Goal: Task Accomplishment & Management: Complete application form

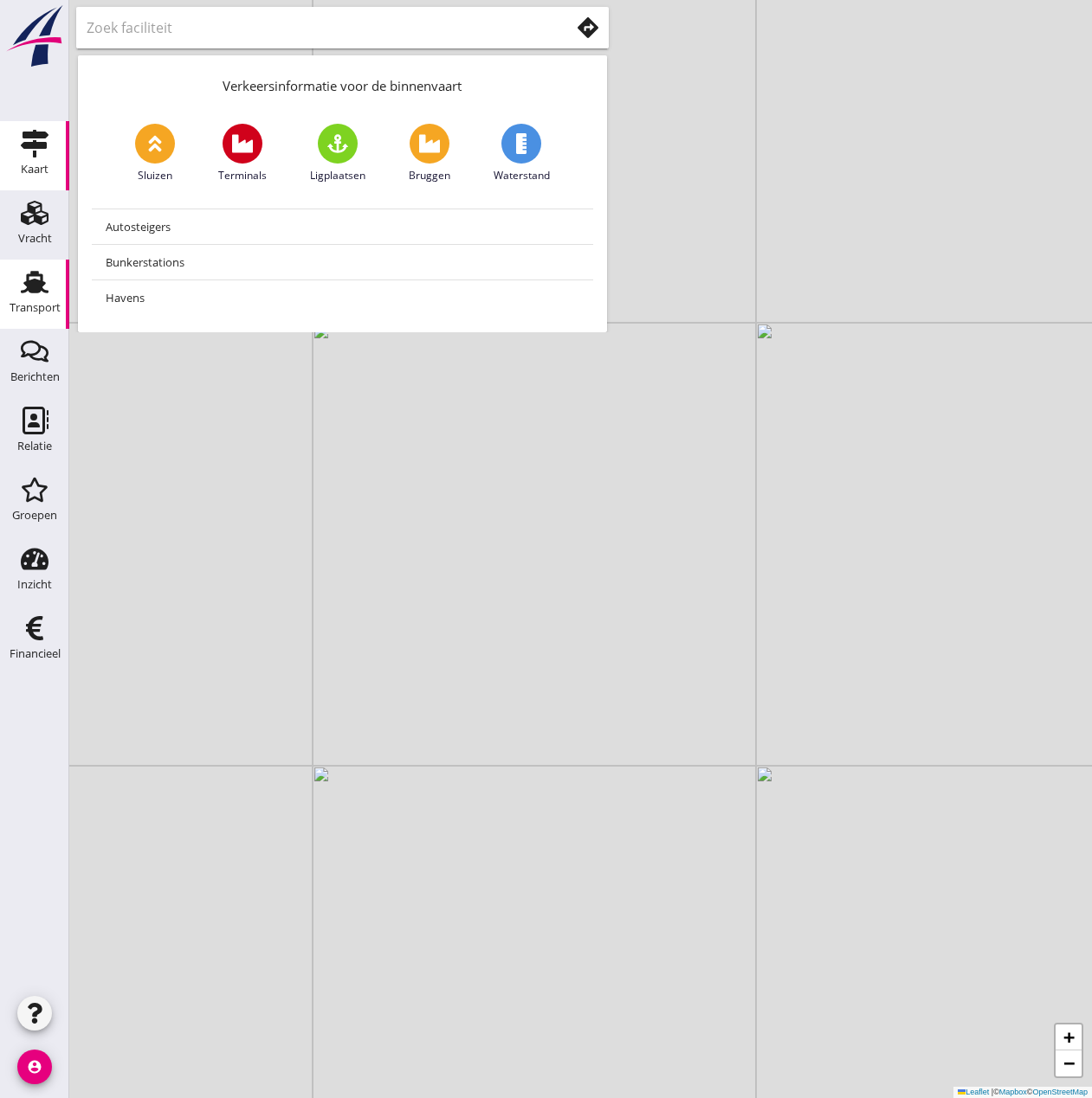
click at [39, 292] on use at bounding box center [34, 282] width 28 height 22
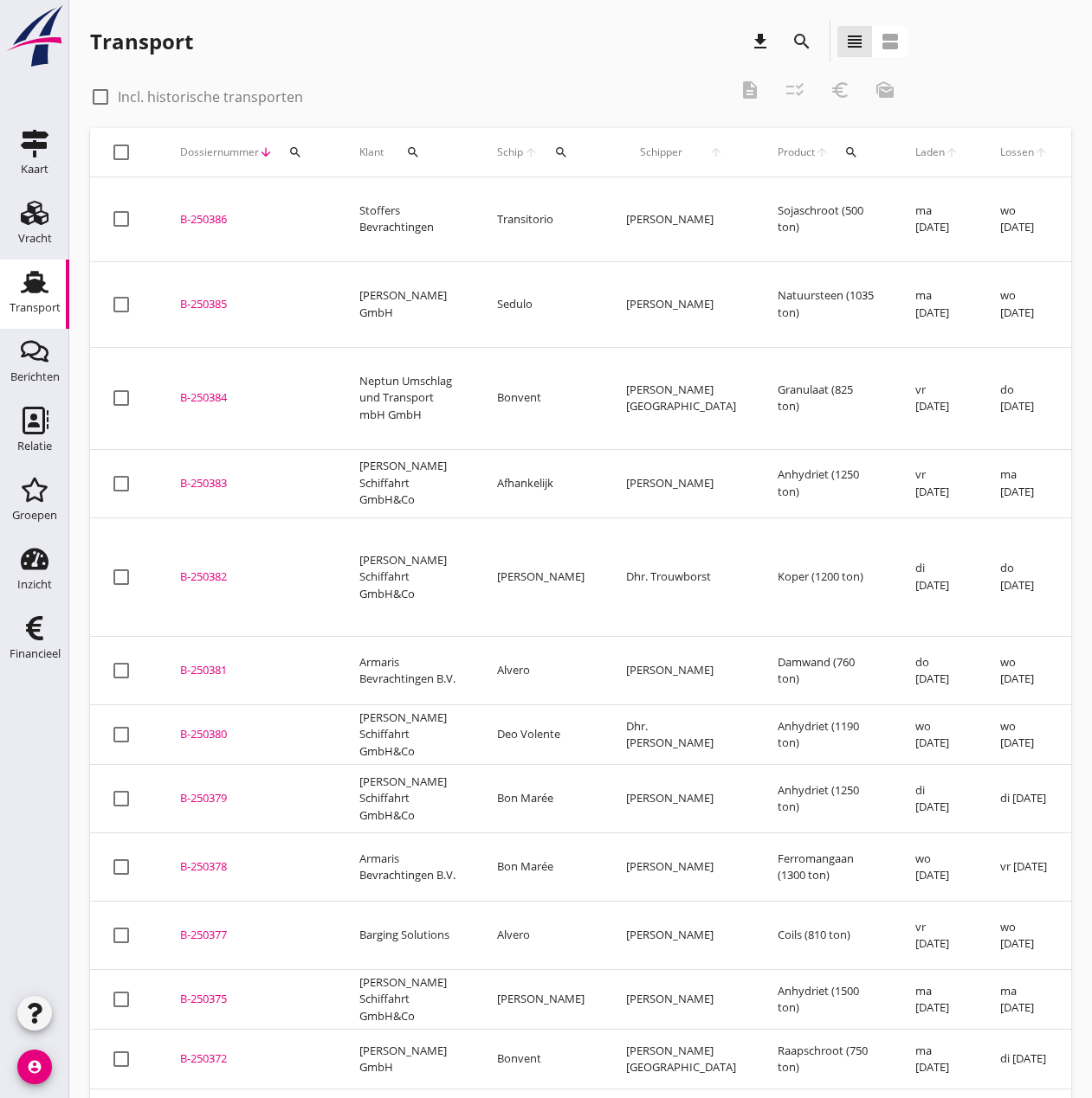
click at [554, 154] on icon "search" at bounding box center [561, 152] width 14 height 14
click at [541, 202] on input "Zoek op (scheeps)naam" at bounding box center [620, 203] width 180 height 28
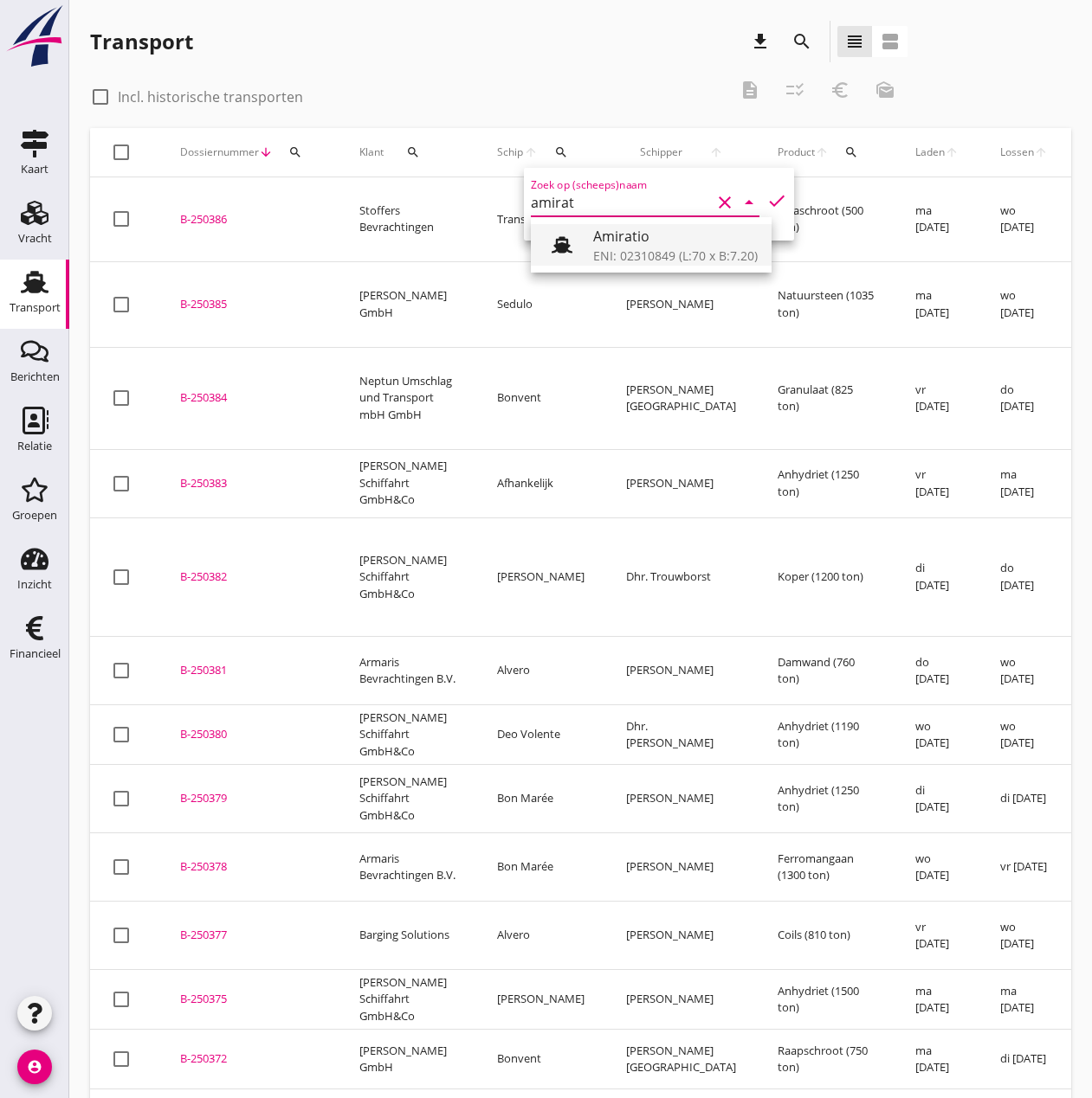
click at [632, 238] on div "Amiratio" at bounding box center [676, 236] width 165 height 20
click at [766, 200] on icon "check" at bounding box center [776, 201] width 20 height 20
type input "Amiratio"
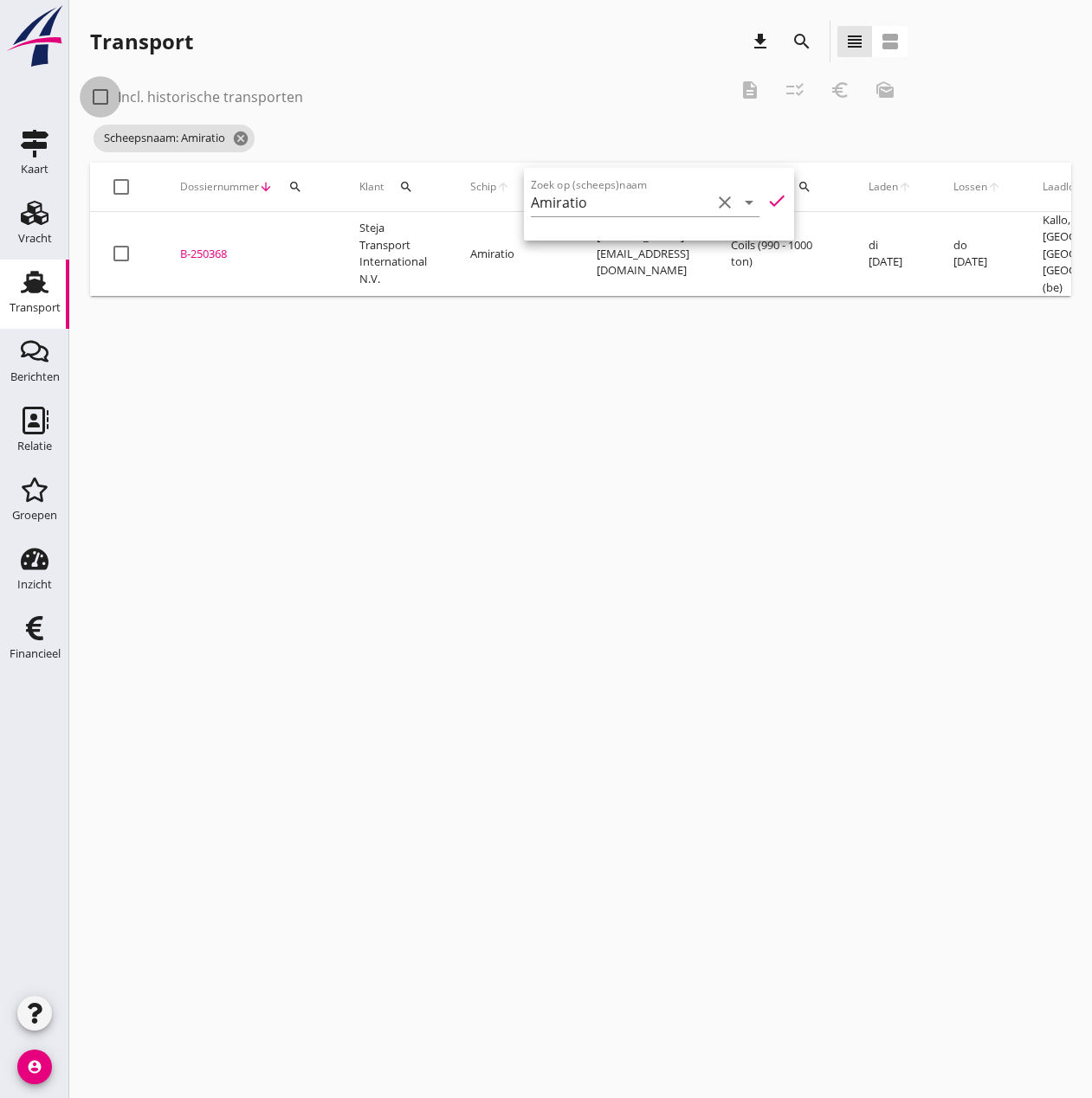
click at [97, 96] on div at bounding box center [101, 97] width 30 height 30
checkbox input "true"
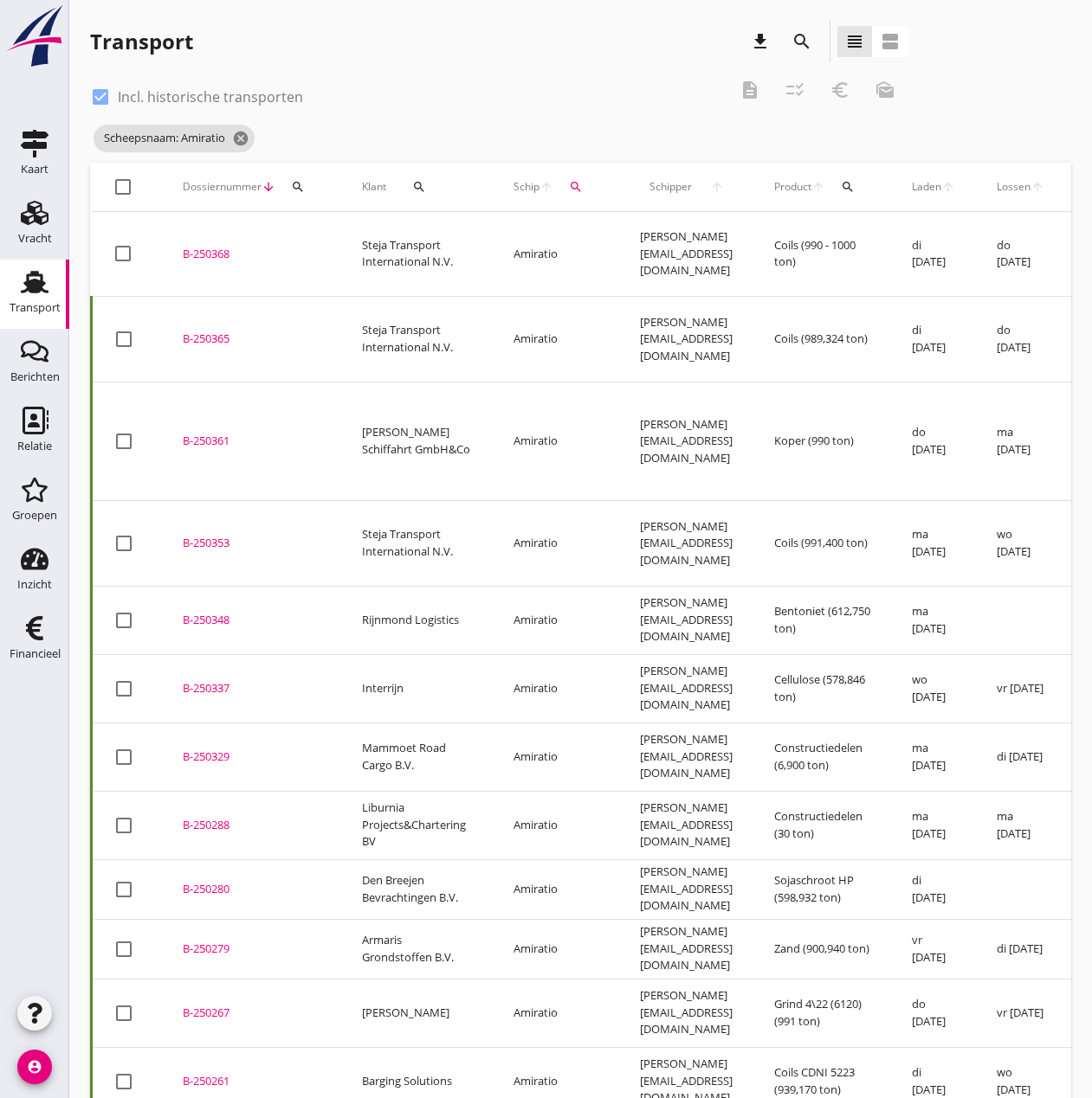
drag, startPoint x: 201, startPoint y: 371, endPoint x: 275, endPoint y: 621, distance: 260.7
click at [201, 433] on div "B-250361" at bounding box center [251, 441] width 138 height 18
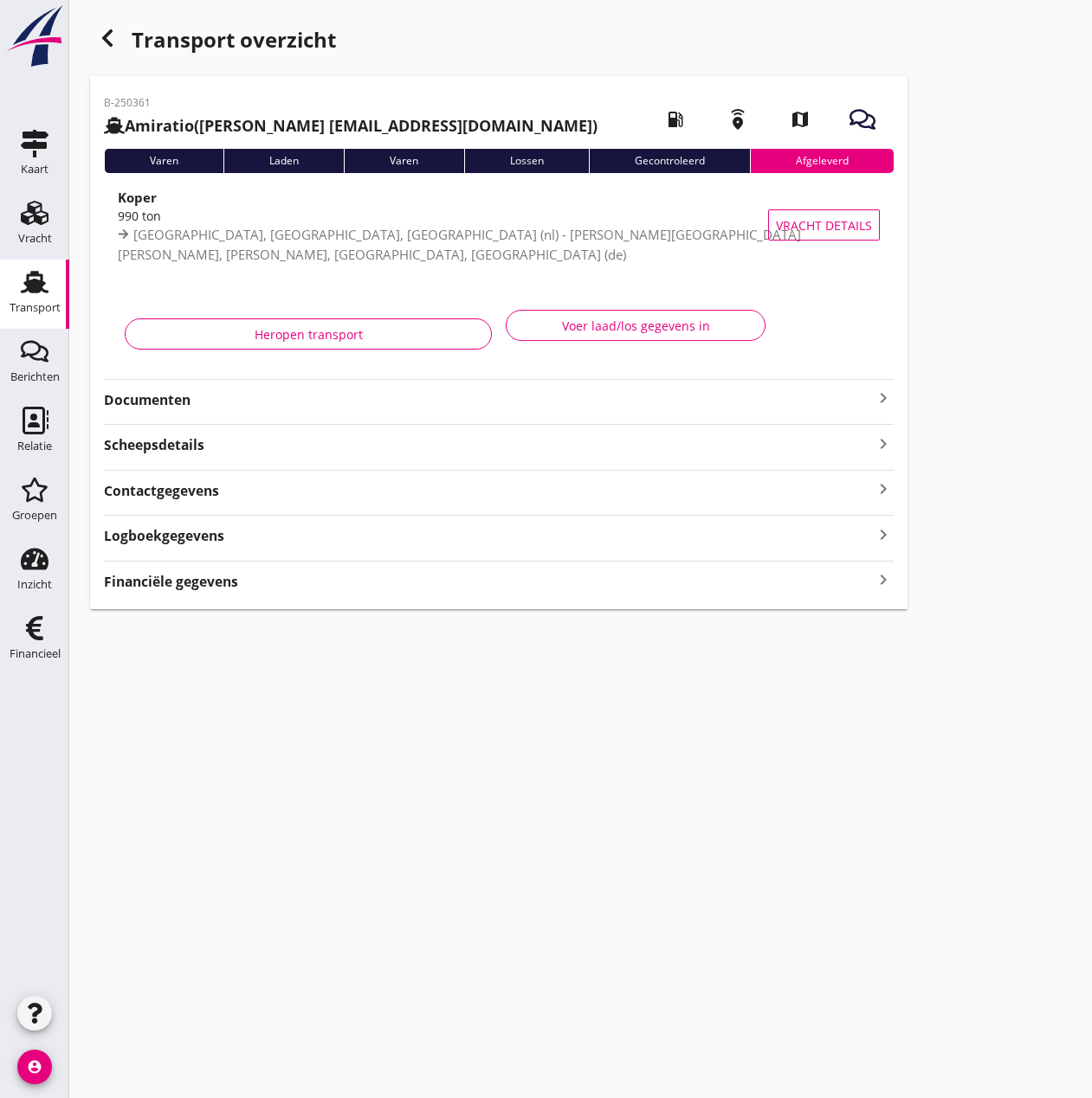
click at [214, 574] on strong "Financiële gegevens" at bounding box center [170, 582] width 134 height 20
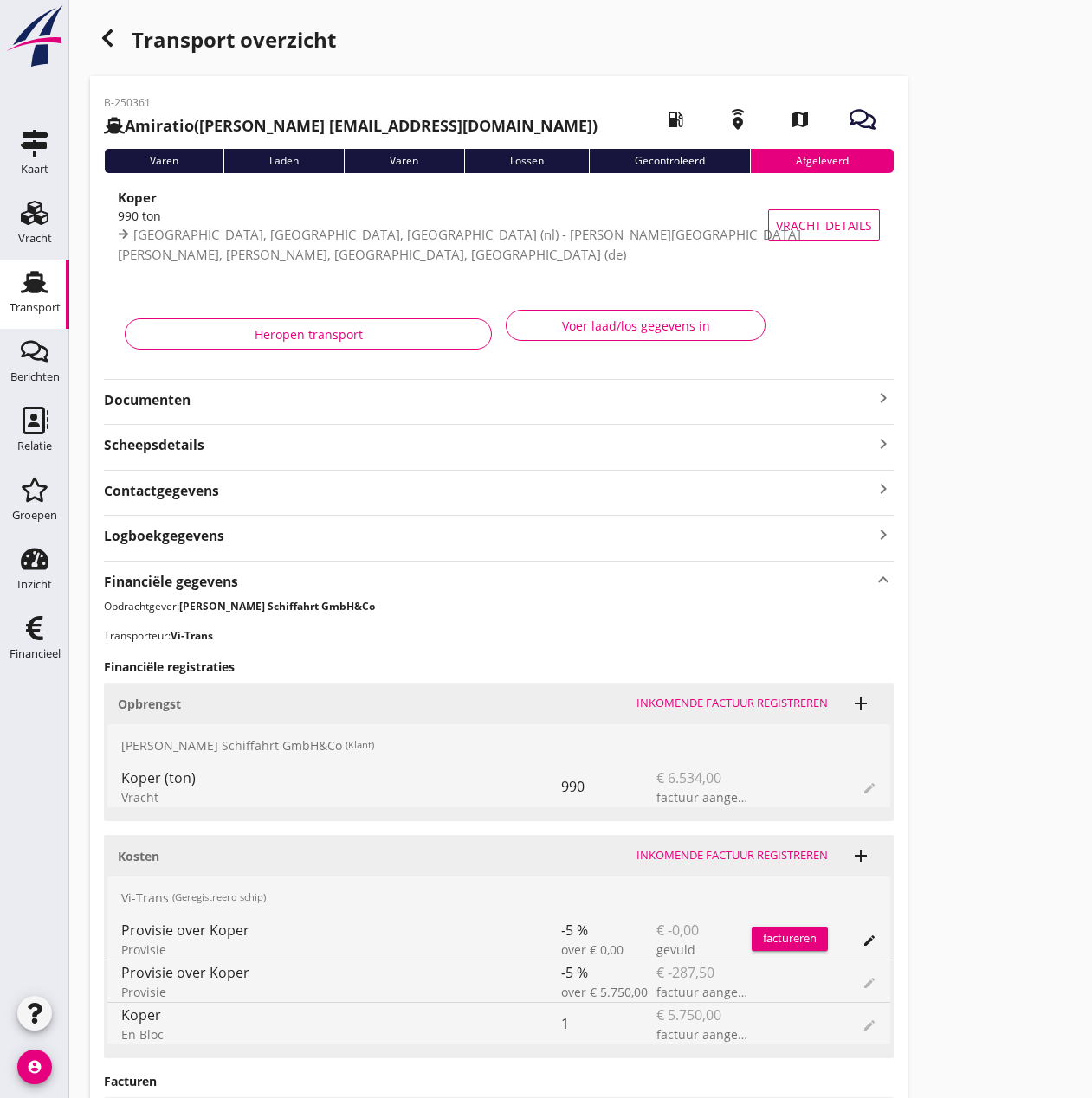
scroll to position [416, 0]
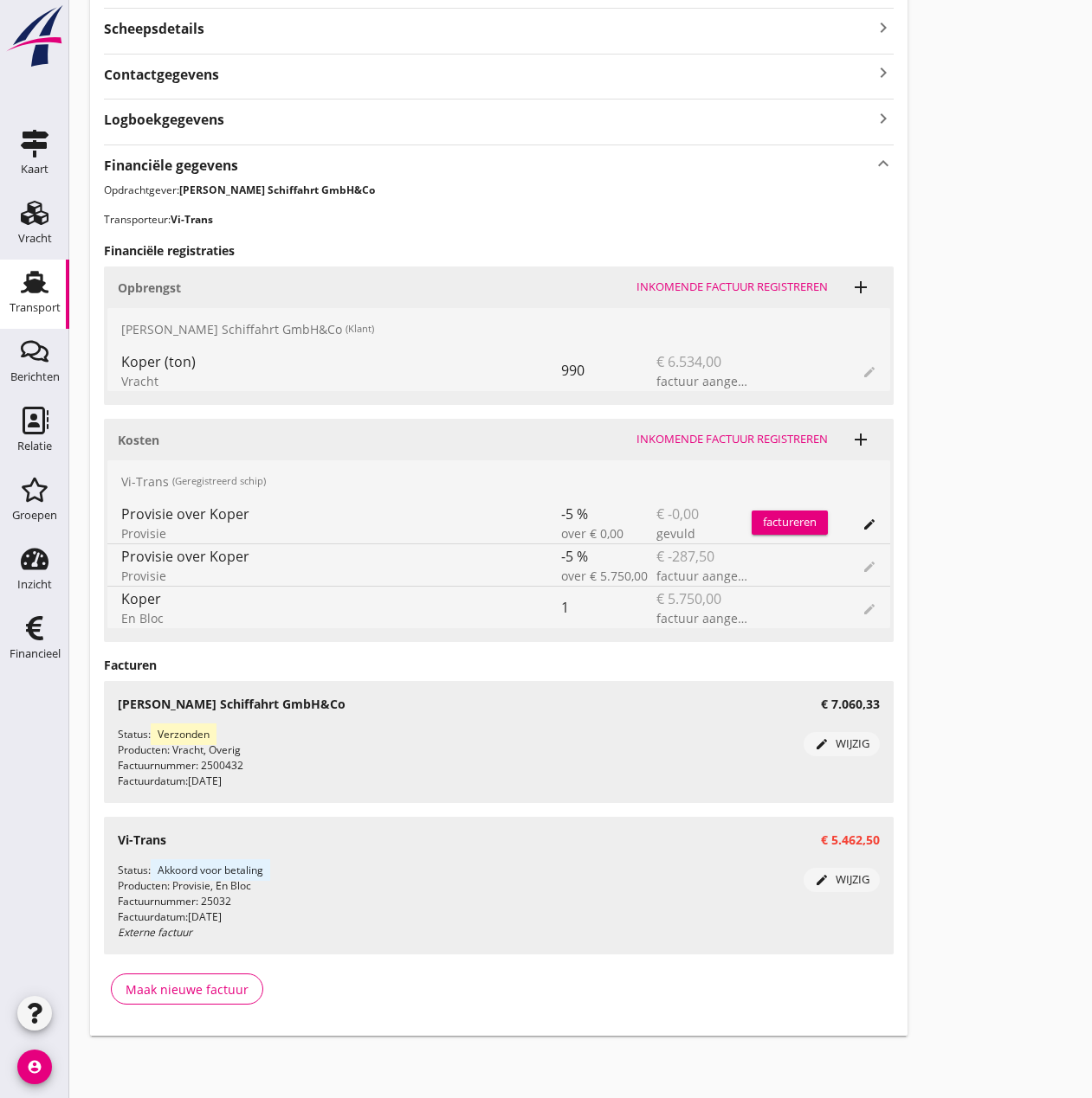
click at [856, 744] on div "edit wijzig" at bounding box center [841, 744] width 62 height 18
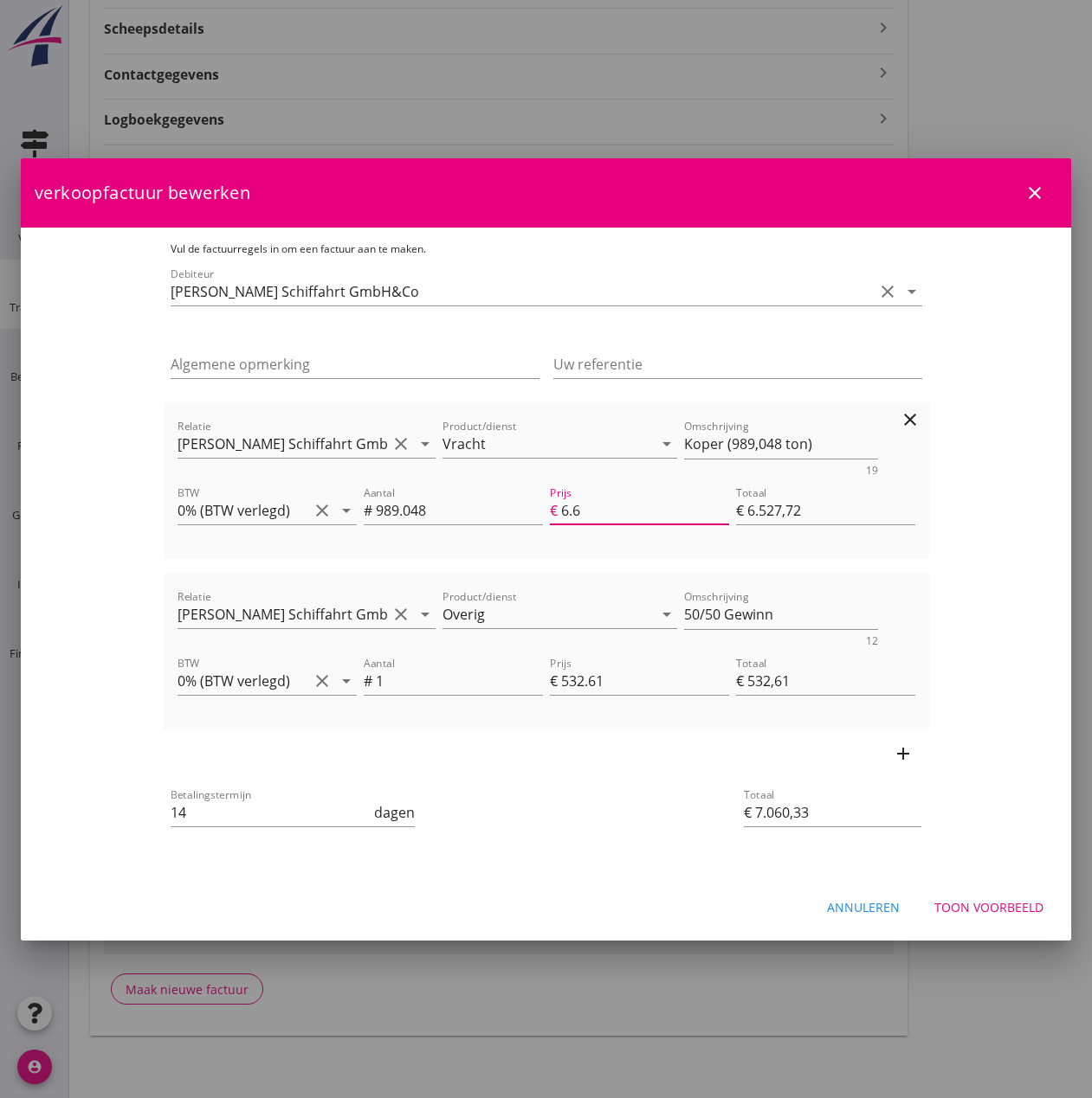
drag, startPoint x: 596, startPoint y: 512, endPoint x: 564, endPoint y: 508, distance: 32.2
click at [564, 508] on input "6.6" at bounding box center [644, 511] width 168 height 28
type input "6"
type input "€ 5.934,29"
type input "€ 6.466,90"
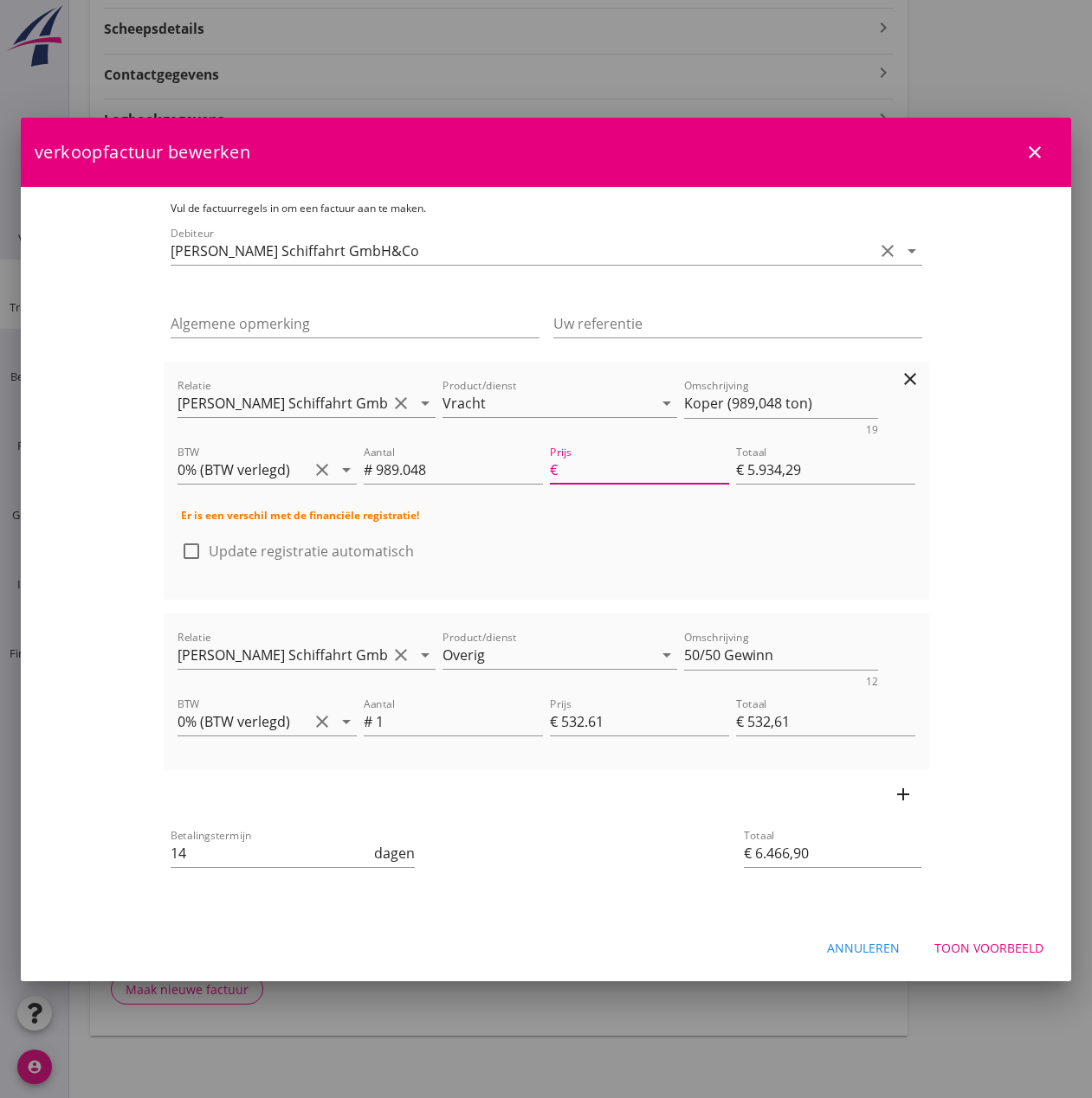
type input "€ 0,00"
type input "€ 532,61"
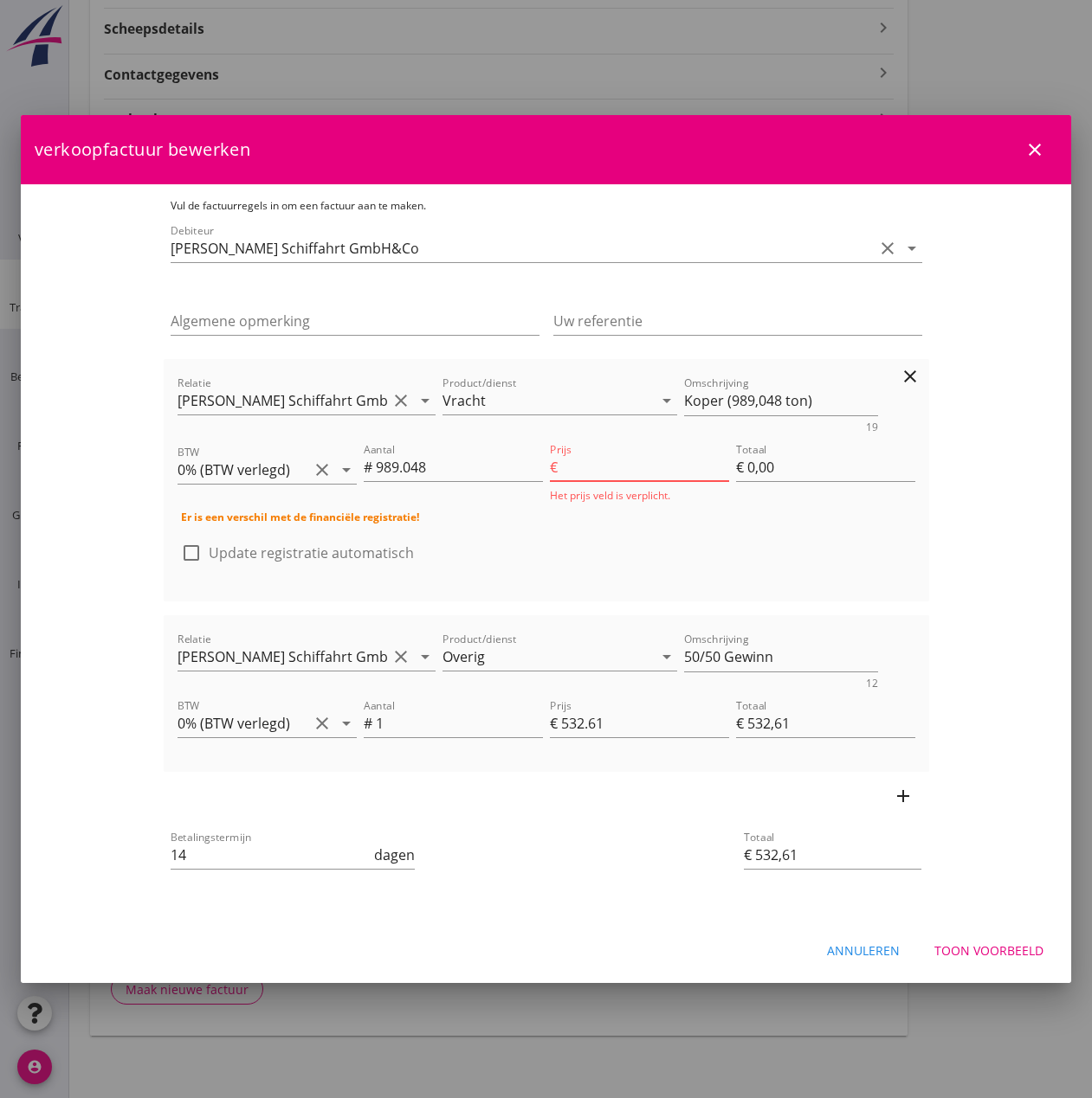
type input "6.2"
type input "€ 6.132,10"
type input "€ 6.664,71"
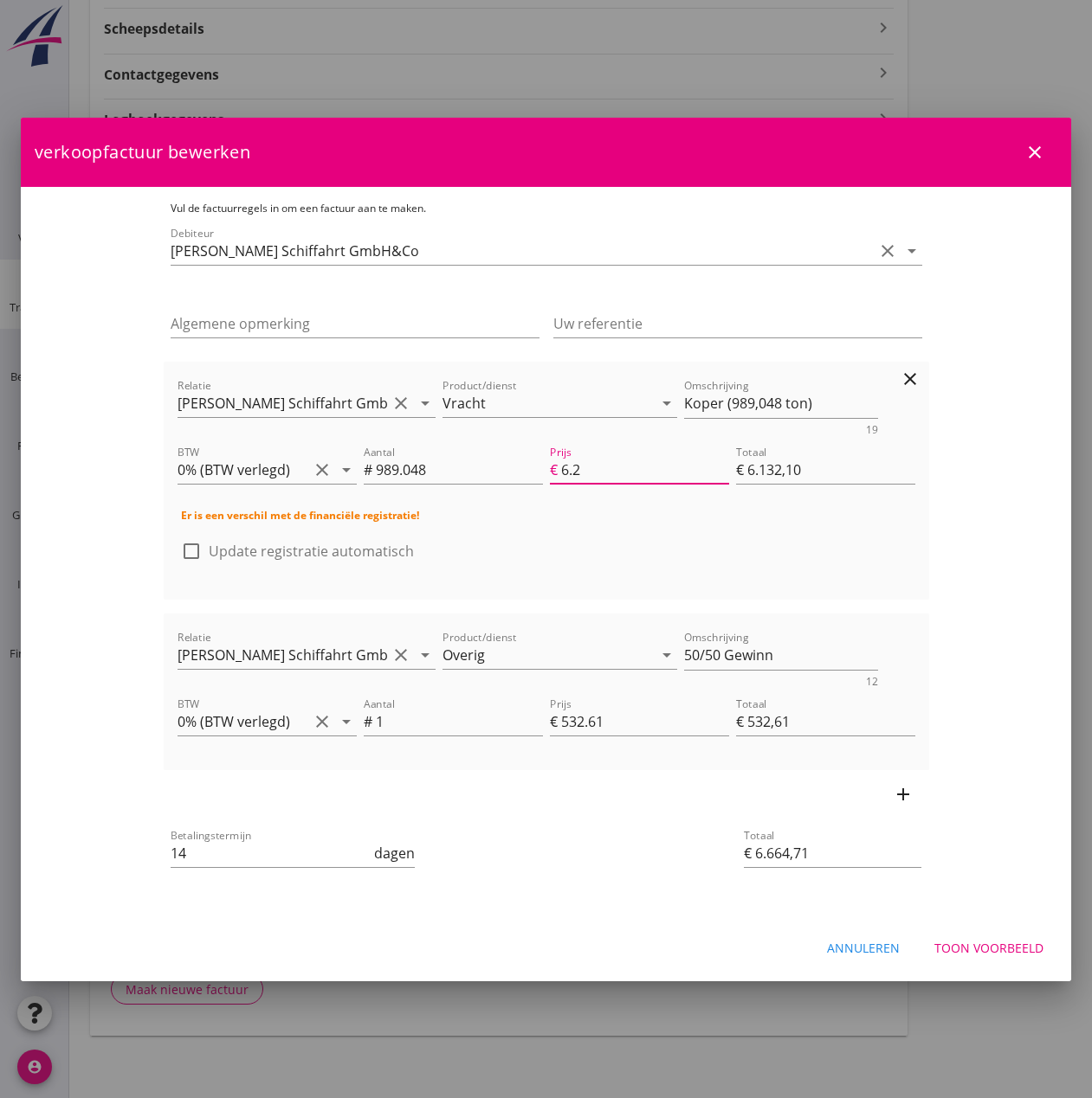
type input "6.25"
type input "€ 6.181,55"
type input "€ 6.714,16"
type input "6.2"
type input "€ 6.132,10"
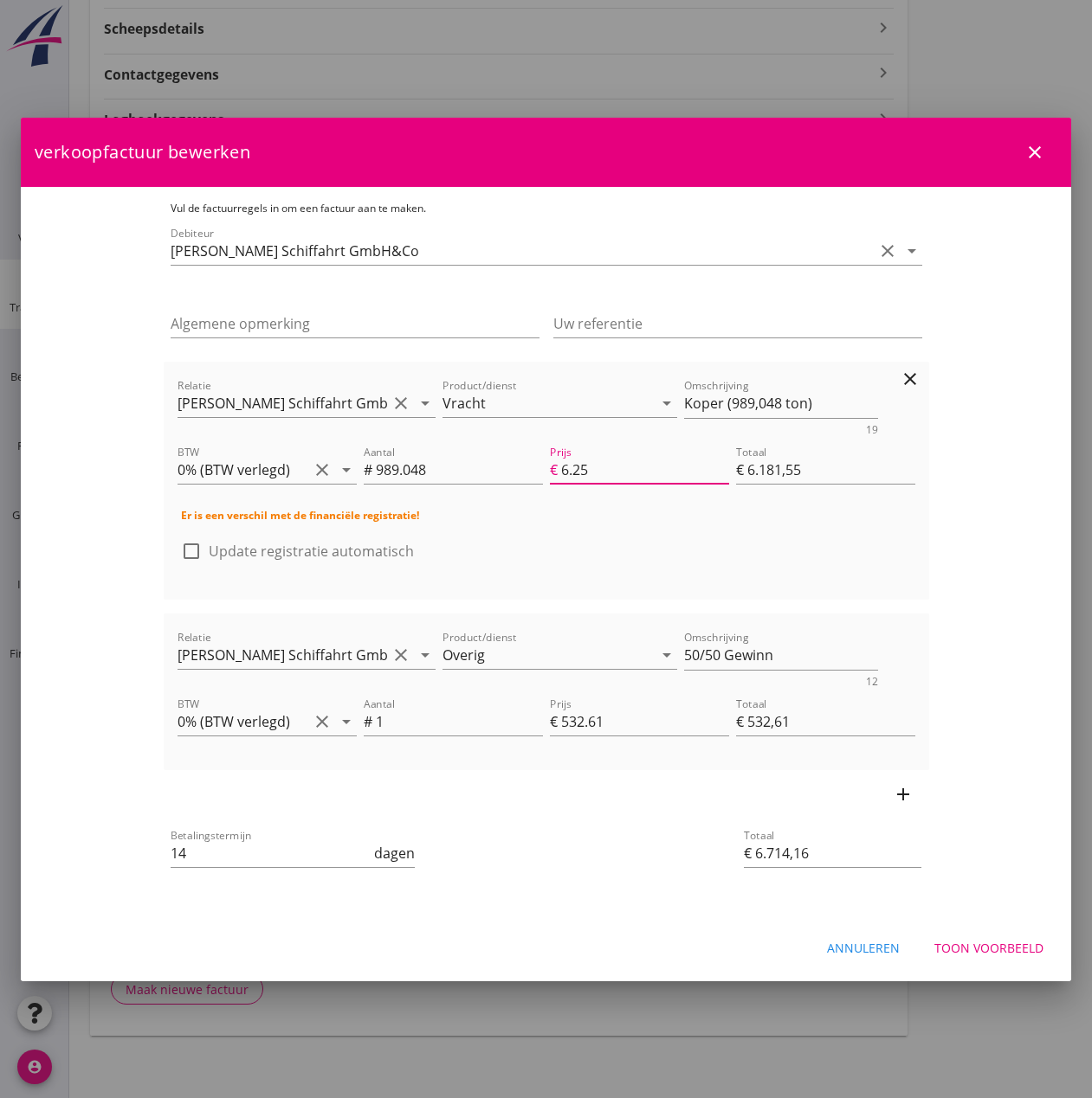
type input "€ 6.664,71"
type input "€ 0,00"
type input "€ 532,61"
type input "6"
type input "€ 5.934,29"
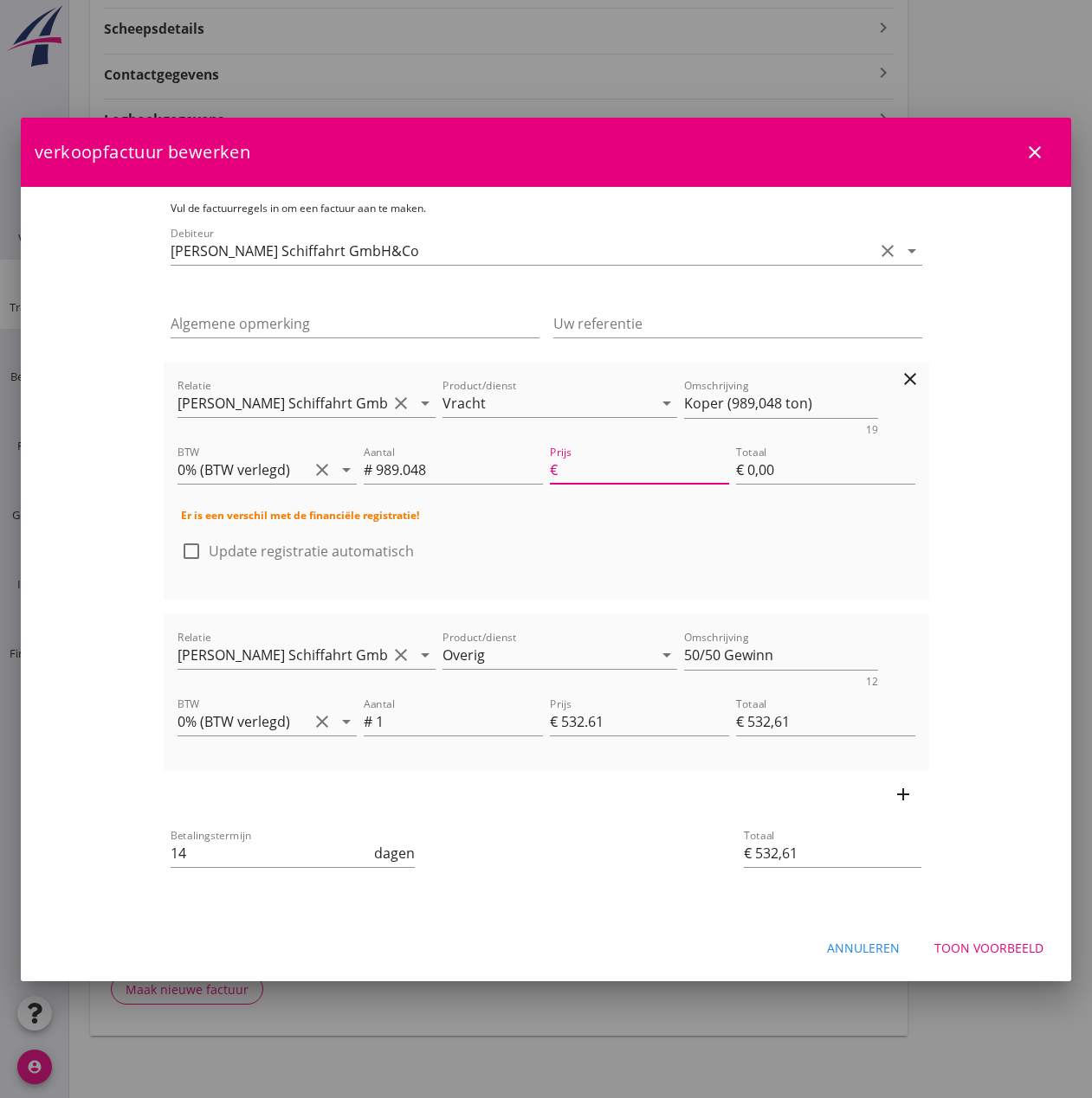
type input "€ 6.466,90"
type input "€ 0,00"
type input "€ 532,61"
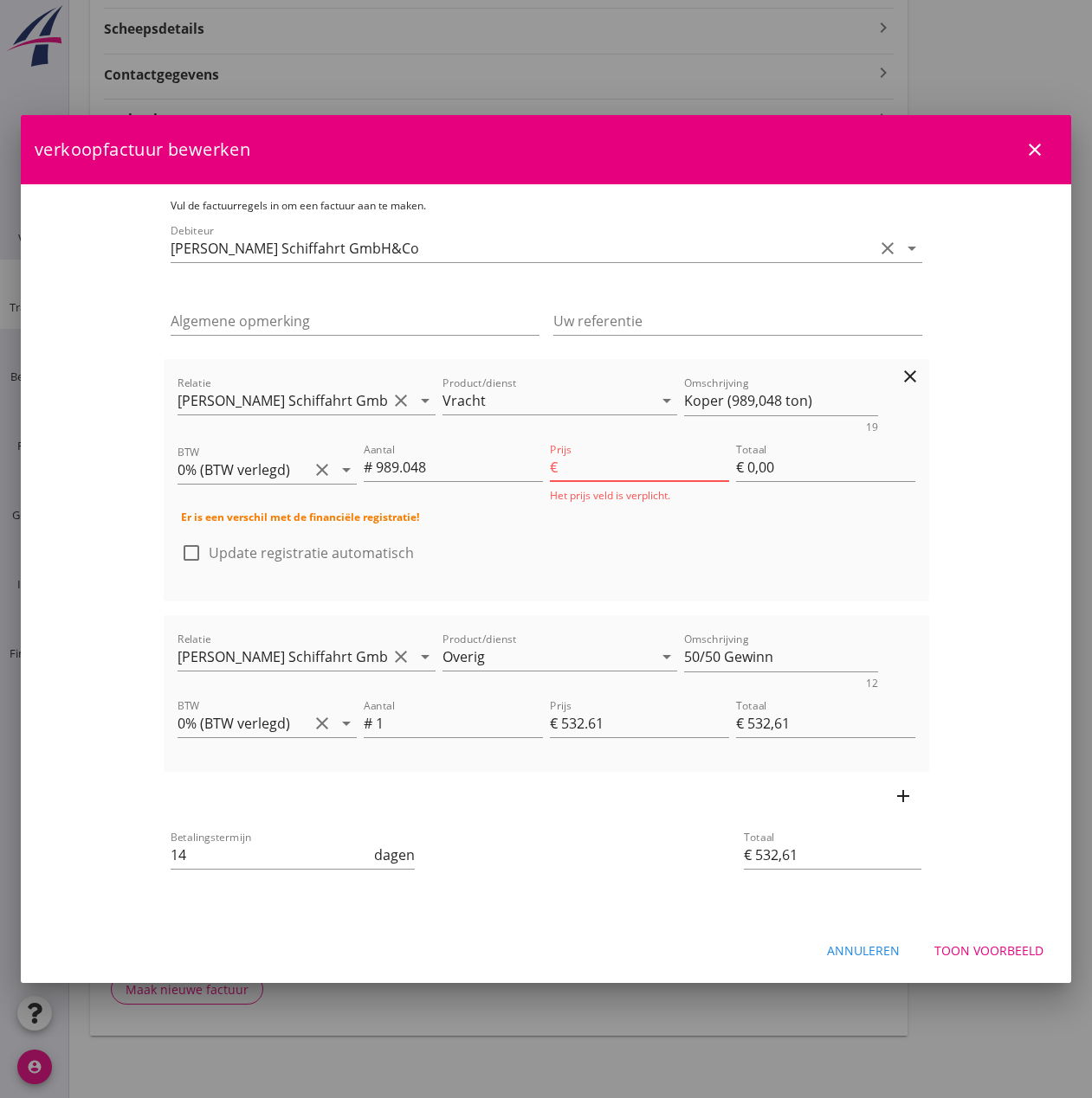
type input "6"
type input "€ 5.934,29"
type input "€ 6.466,90"
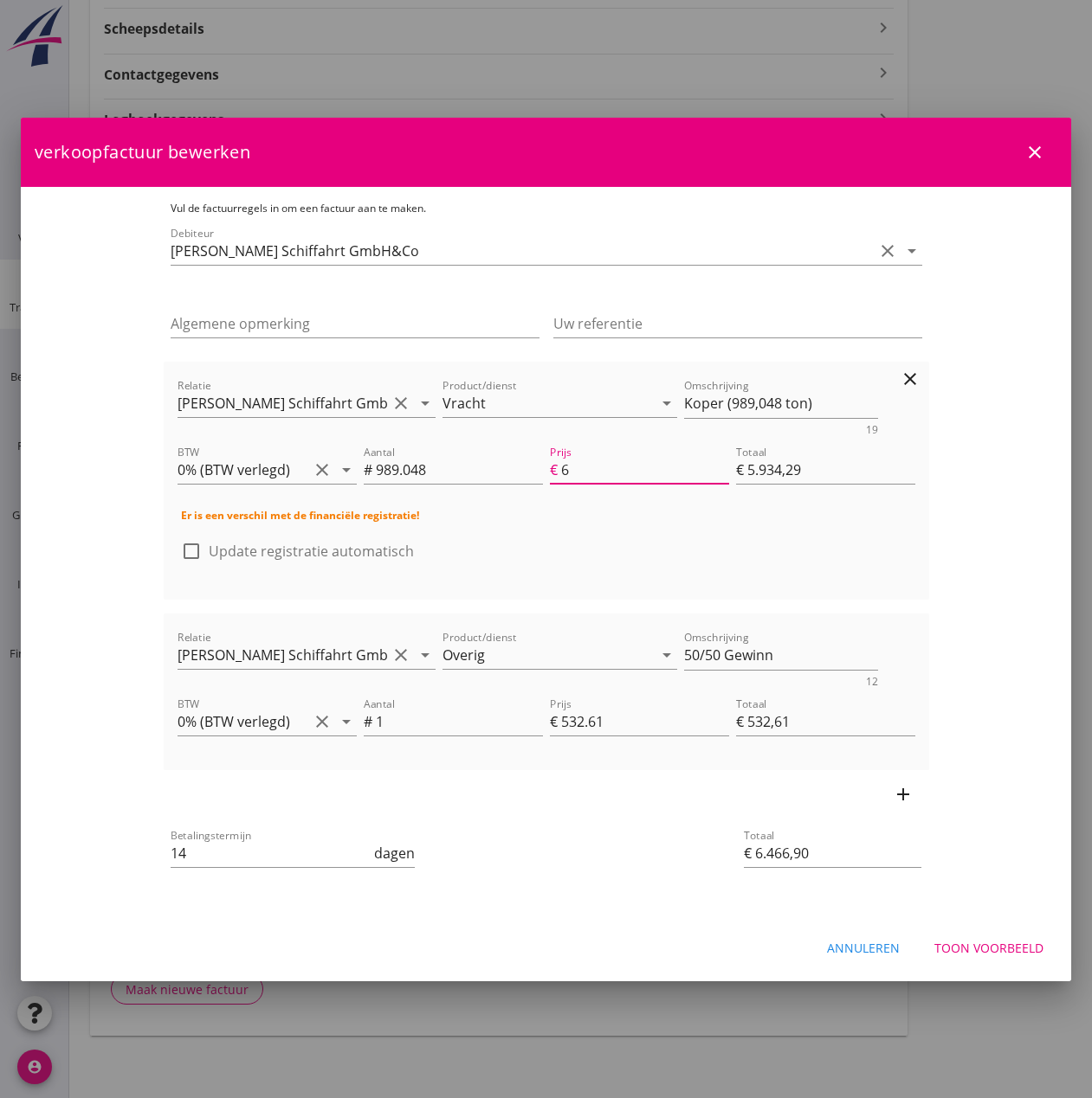
type input "6.2"
type input "€ 6.132,10"
type input "€ 6.664,71"
type input "6.25"
type input "€ 6.181,55"
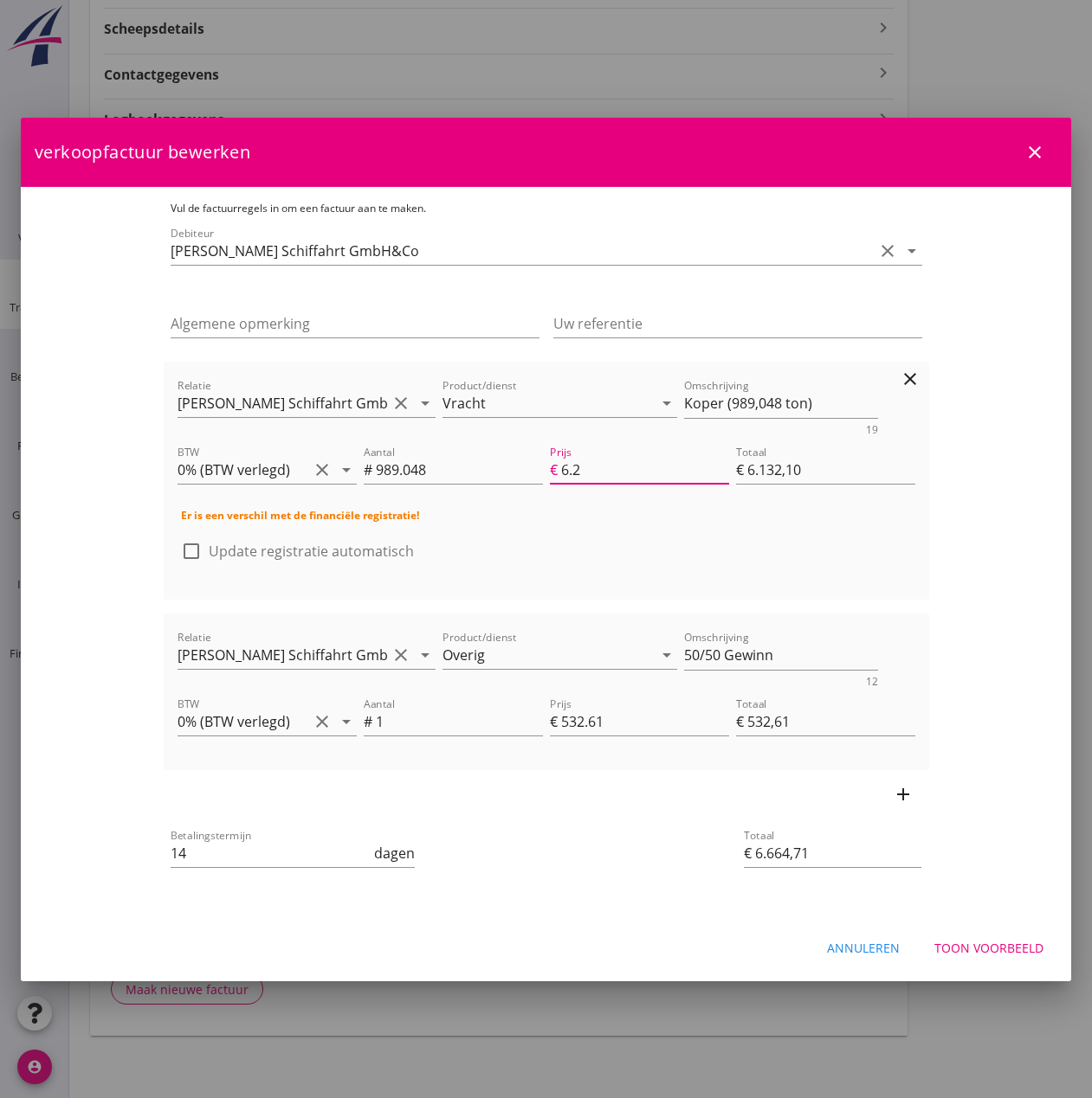
type input "€ 6.714,16"
type input "6.25"
drag, startPoint x: 872, startPoint y: 466, endPoint x: 689, endPoint y: 436, distance: 185.4
click at [689, 436] on div "Relatie [PERSON_NAME] Schiffahrt GmbH&Co clear arrow_drop_down Product/dienst V…" at bounding box center [546, 481] width 751 height 224
click at [915, 470] on input "€ 6.181,55" at bounding box center [825, 470] width 180 height 28
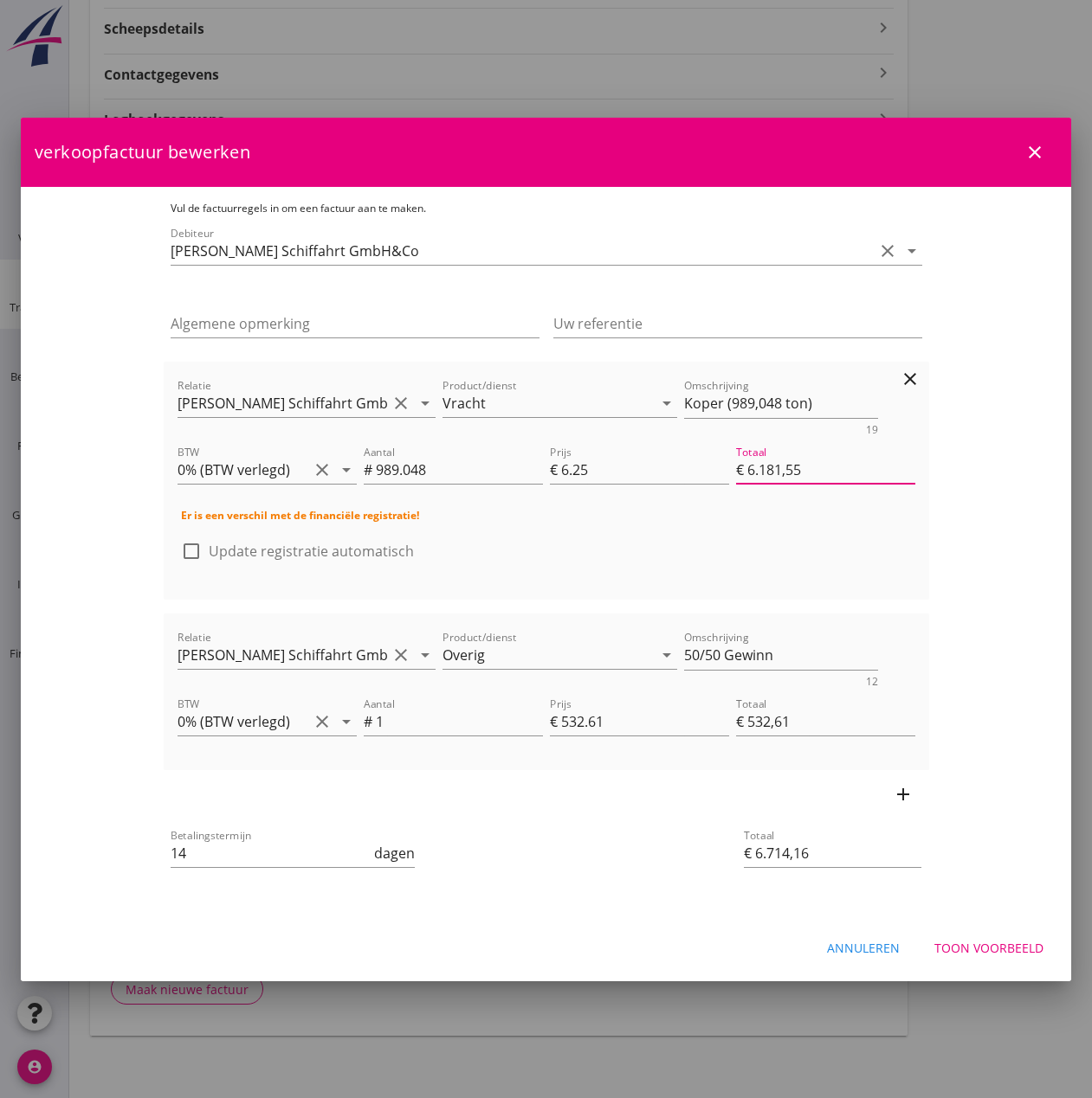
click at [915, 470] on input "€ 6.181,55" at bounding box center [825, 470] width 180 height 28
drag, startPoint x: 915, startPoint y: 470, endPoint x: 898, endPoint y: 463, distance: 18.4
click at [902, 465] on input "€ 6.181,55" at bounding box center [825, 470] width 180 height 28
drag, startPoint x: 397, startPoint y: 470, endPoint x: 268, endPoint y: 453, distance: 130.1
click at [268, 453] on div "BTW 0% (BTW verlegd) clear arrow_drop_down Aantal # 989.048 Prijs € 6.25 Totaal…" at bounding box center [546, 471] width 745 height 66
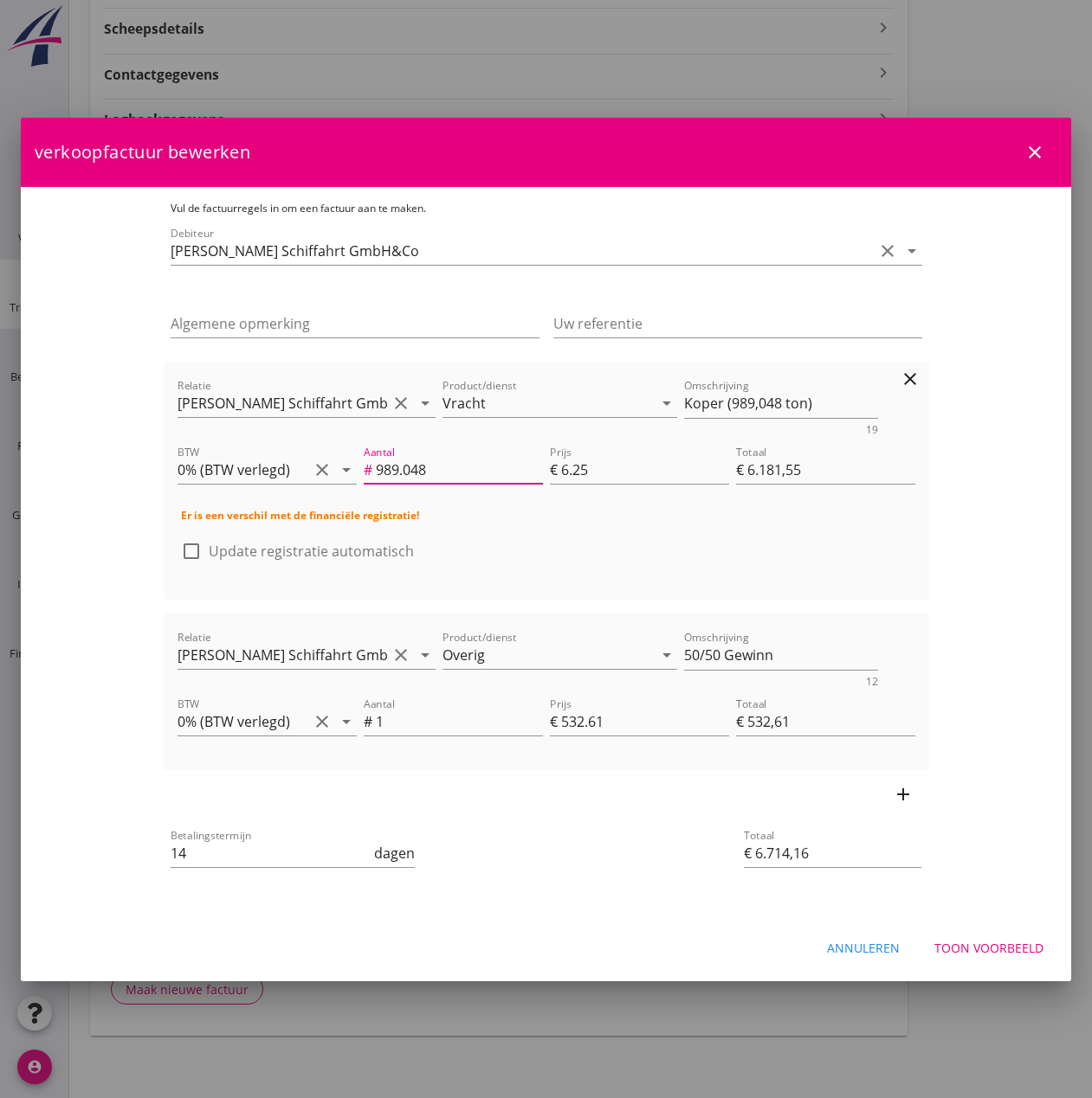
type input "1"
type input "€ 6,25"
type input "€ 538,86"
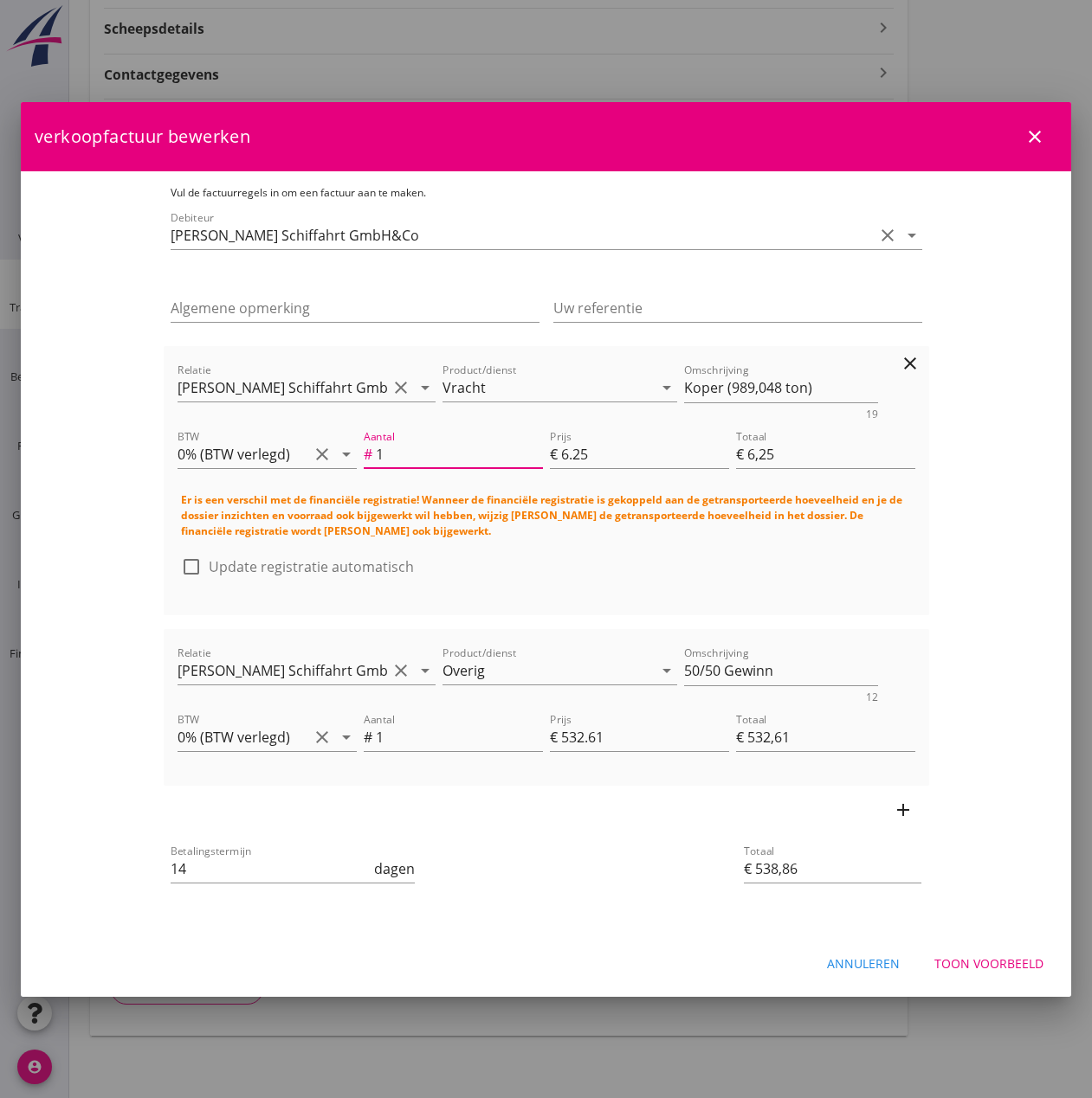
type input "1"
type input "5"
type input "€ 5,00"
type input "€ 537,61"
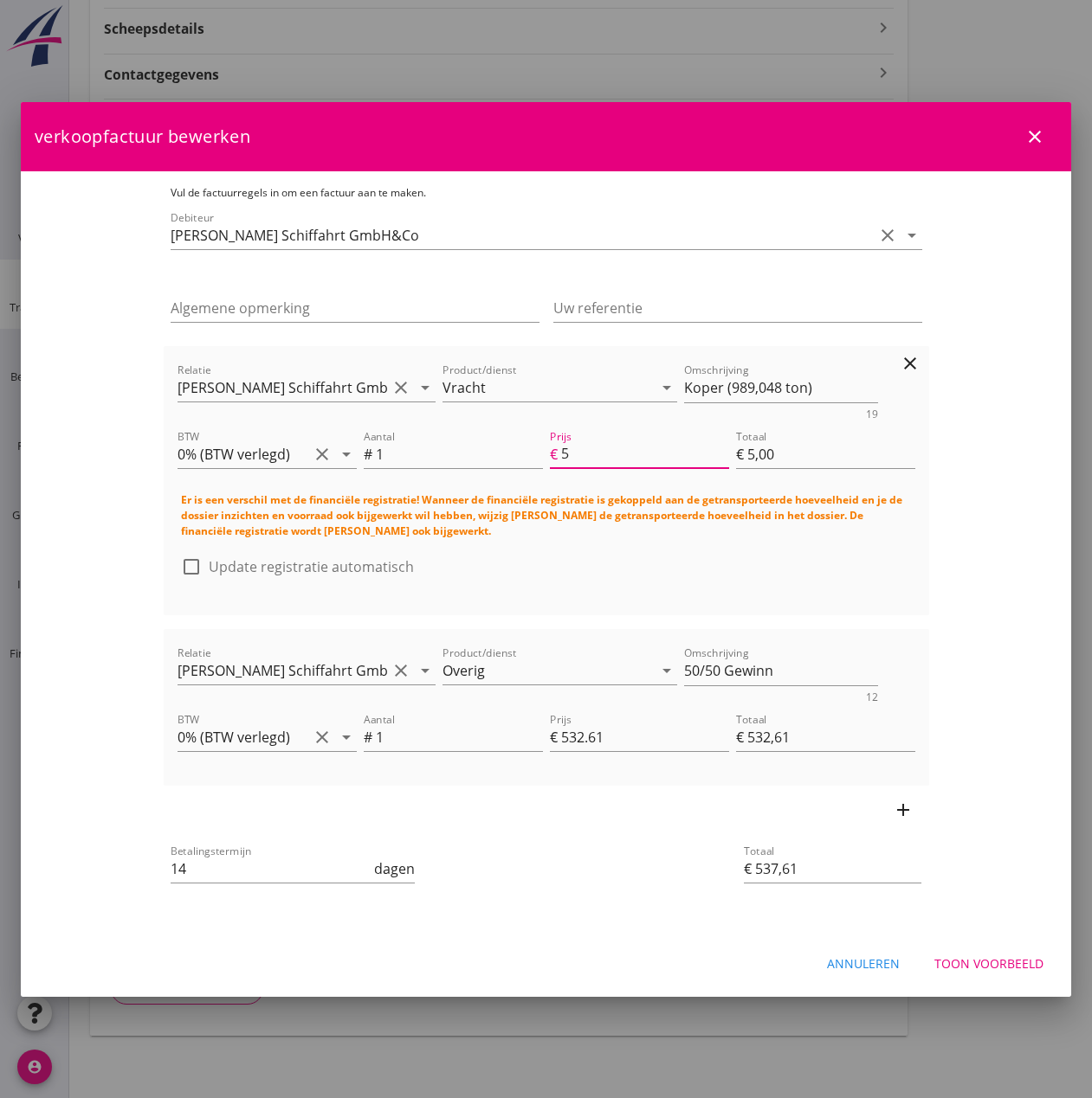
type input "59"
type input "€ 59,00"
type input "€ 591,61"
type input "599"
type input "€ 599,00"
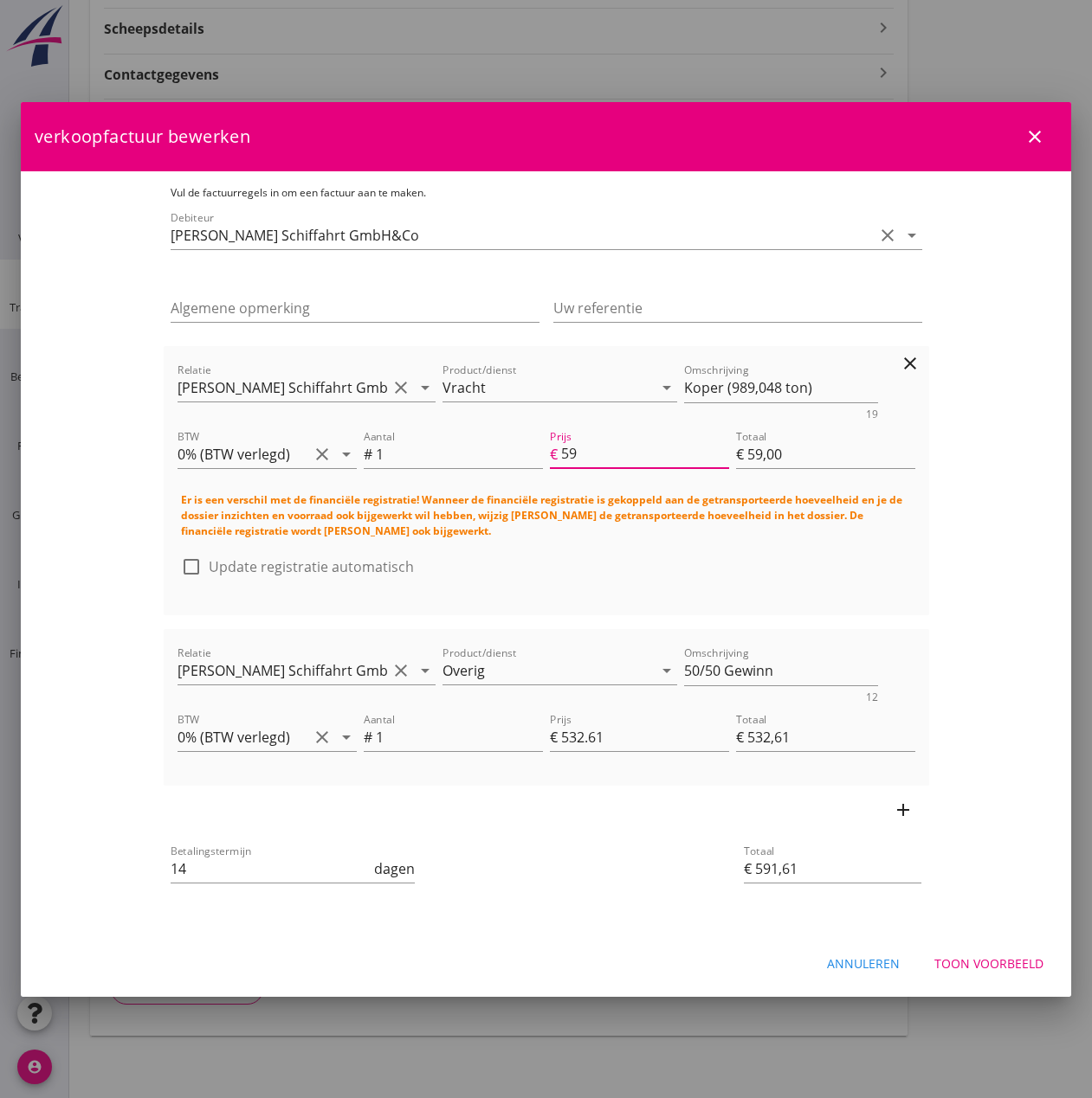
type input "€ 1.131,61"
type input "5995"
type input "€ 5.995,00"
type input "€ 6.527,61"
type input "€ 0,00"
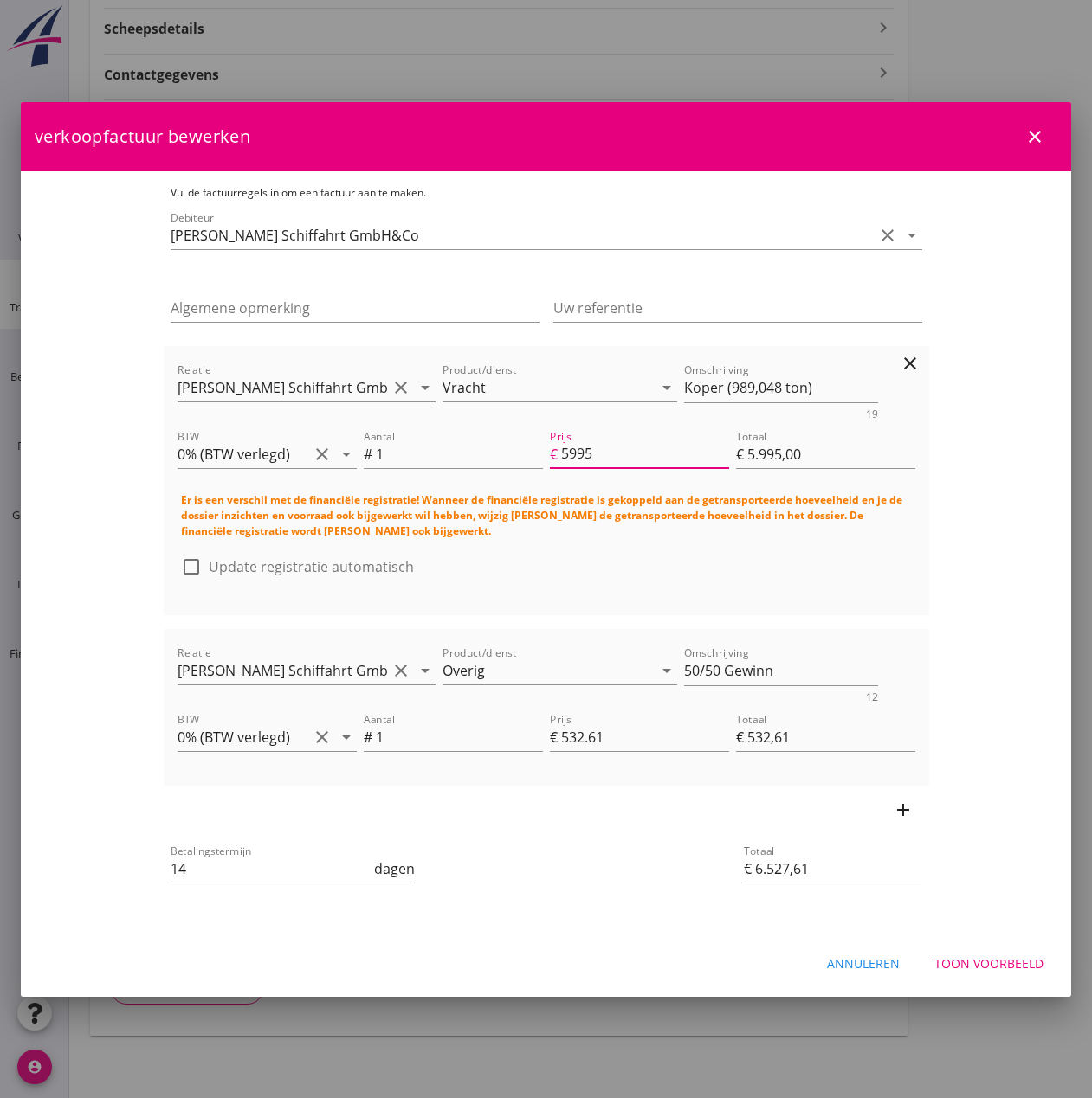
type input "€ 532,61"
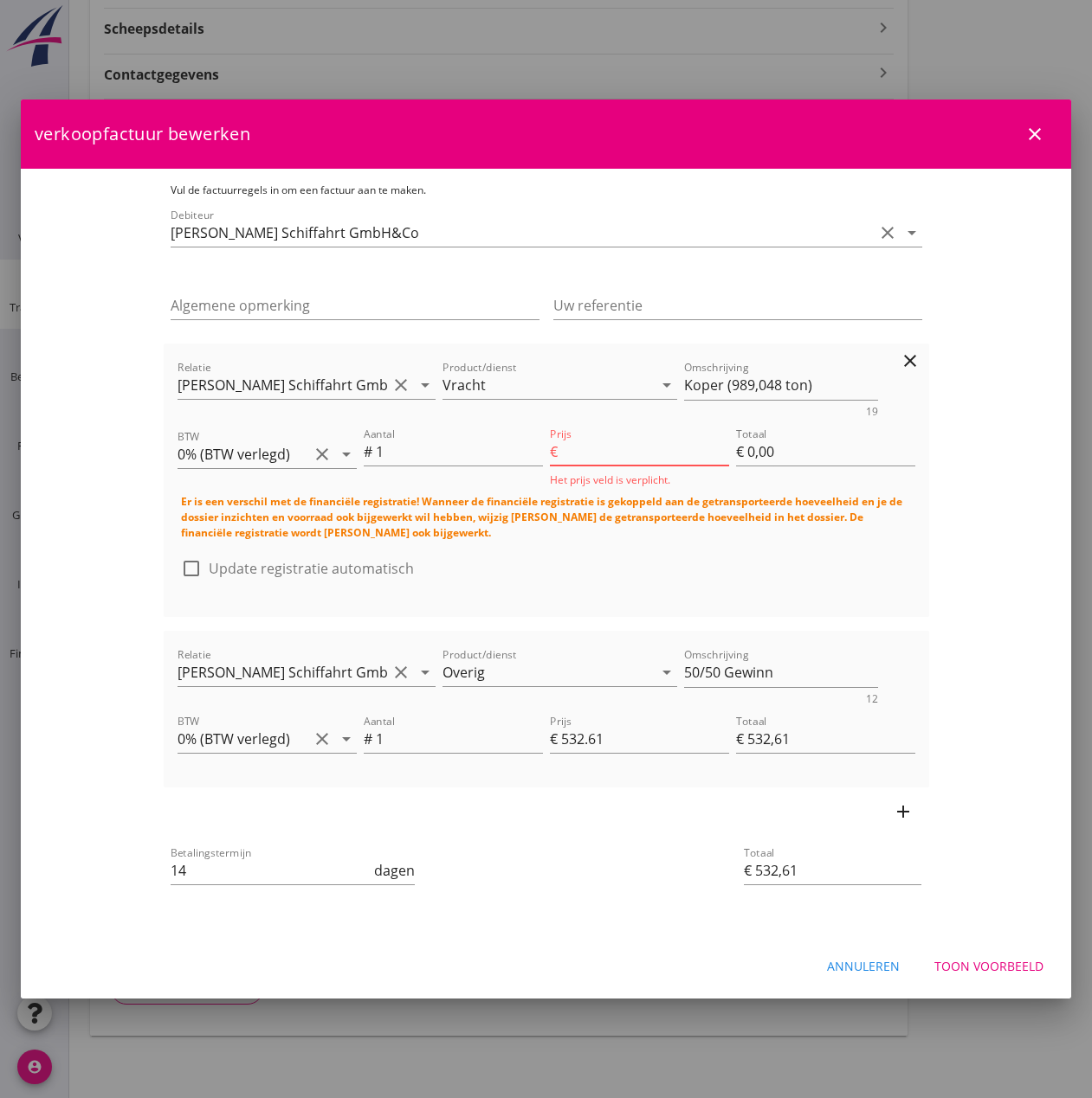
type input "5995.1"
type input "€ 5.995,10"
type input "€ 6.527,71"
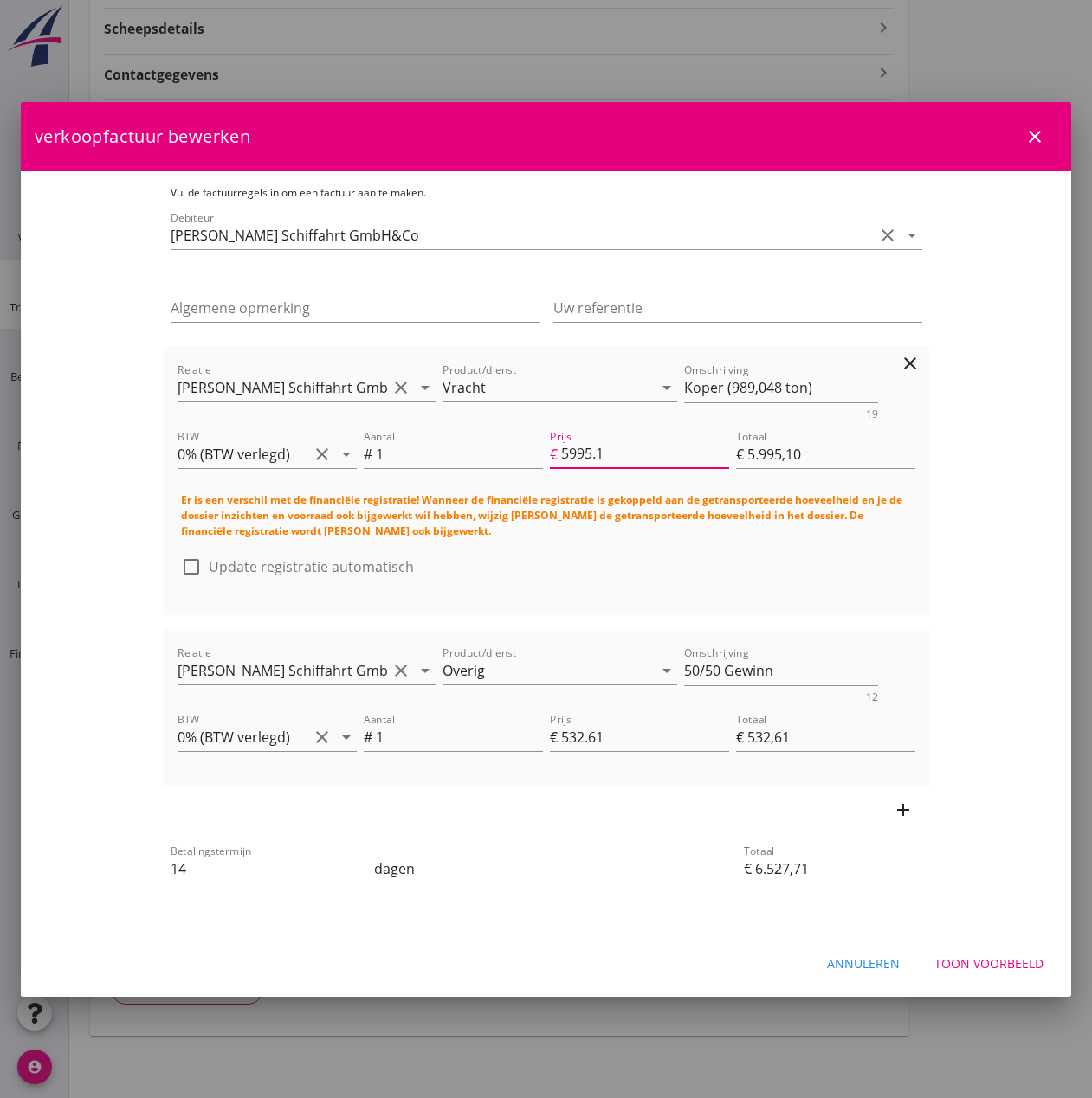
type input "5995.11"
type input "€ 5.995,11"
type input "€ 6.527,72"
drag, startPoint x: 618, startPoint y: 461, endPoint x: 515, endPoint y: 454, distance: 103.2
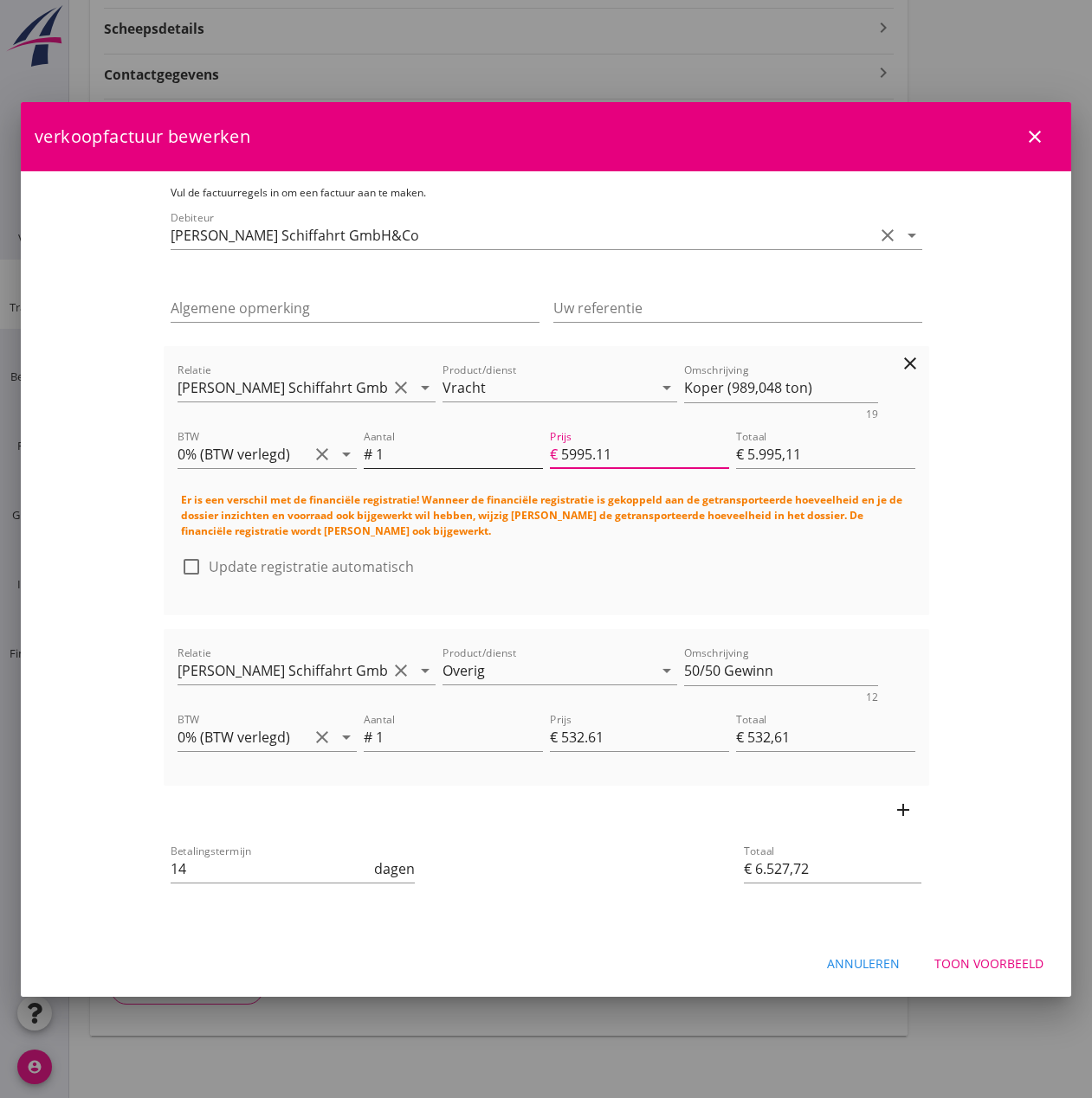
type input "5995.11"
click at [515, 454] on div "Aantal # 1 Prijs € 5995.11 Totaal € 5.995,11" at bounding box center [639, 455] width 558 height 66
type input "15"
type input "€ 89.926,65"
type input "€ 90.459,26"
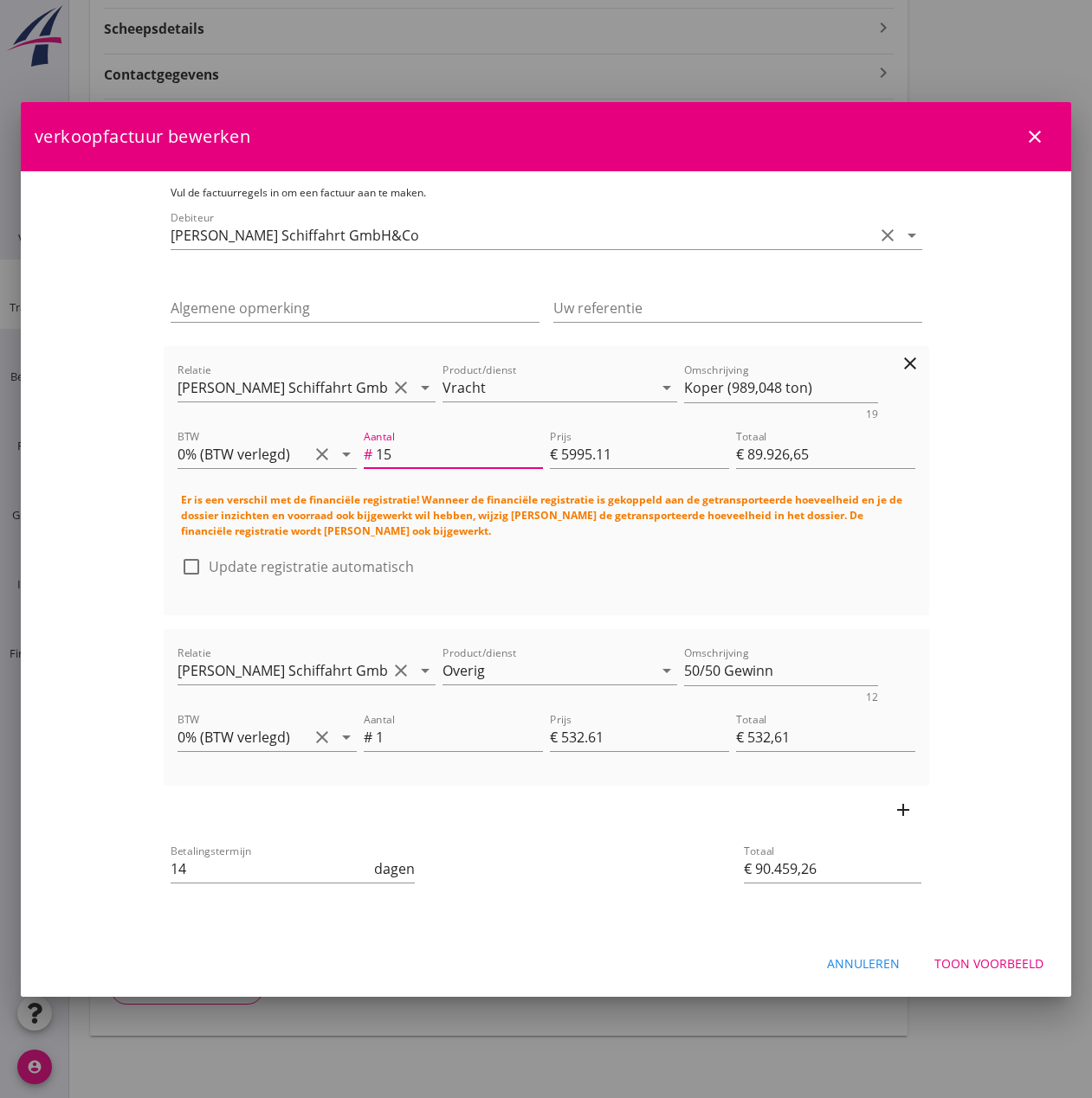
type input "154"
type input "€ 923.246,94"
type input "€ 923.779,55"
type input "1546"
type input "€ 9.268.440,06"
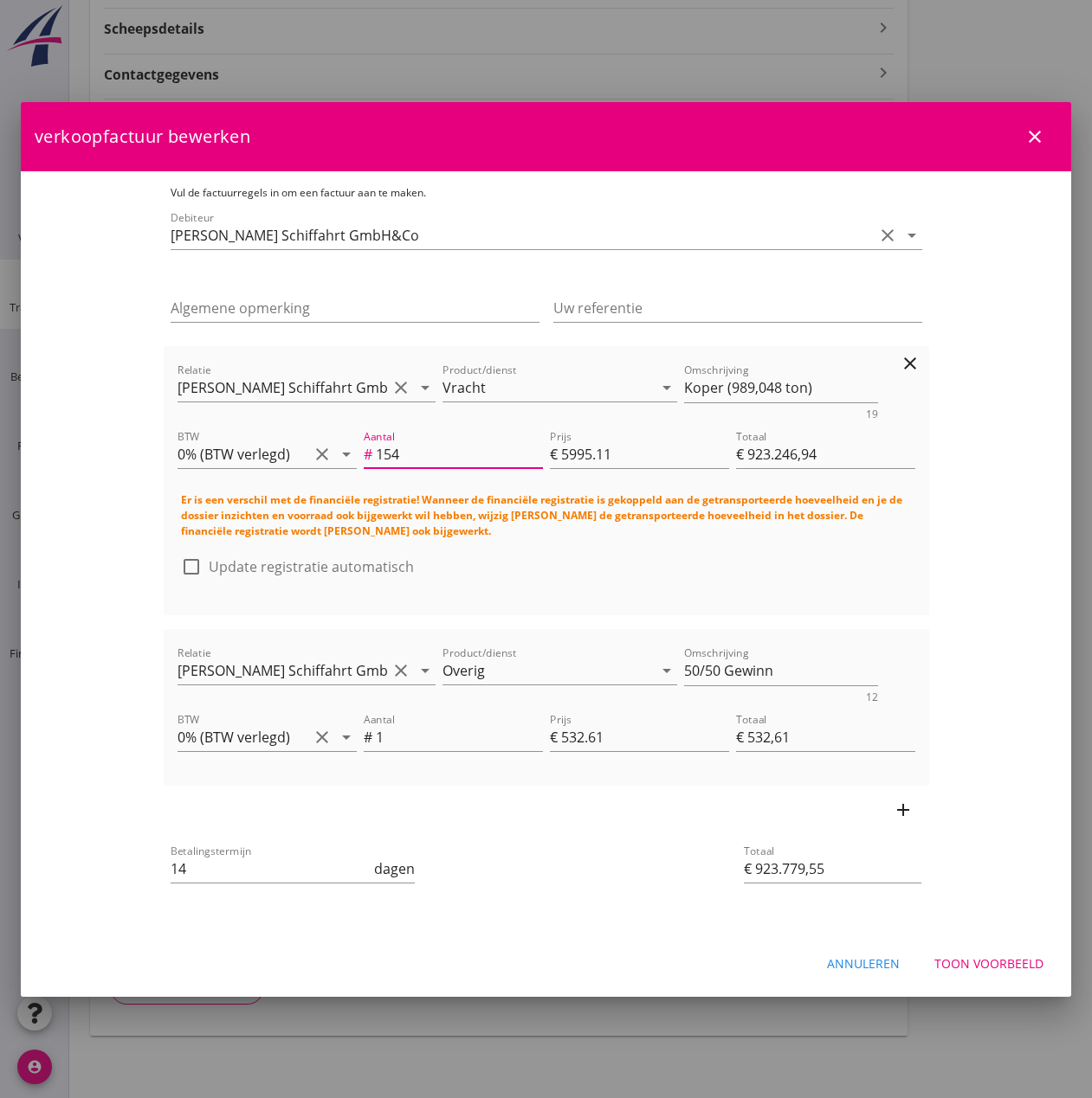
type input "€ 9.268.972,67"
type input "15462"
type input "€ 92.696.390,82"
type input "€ 92.696.923,43"
type input "15462.5"
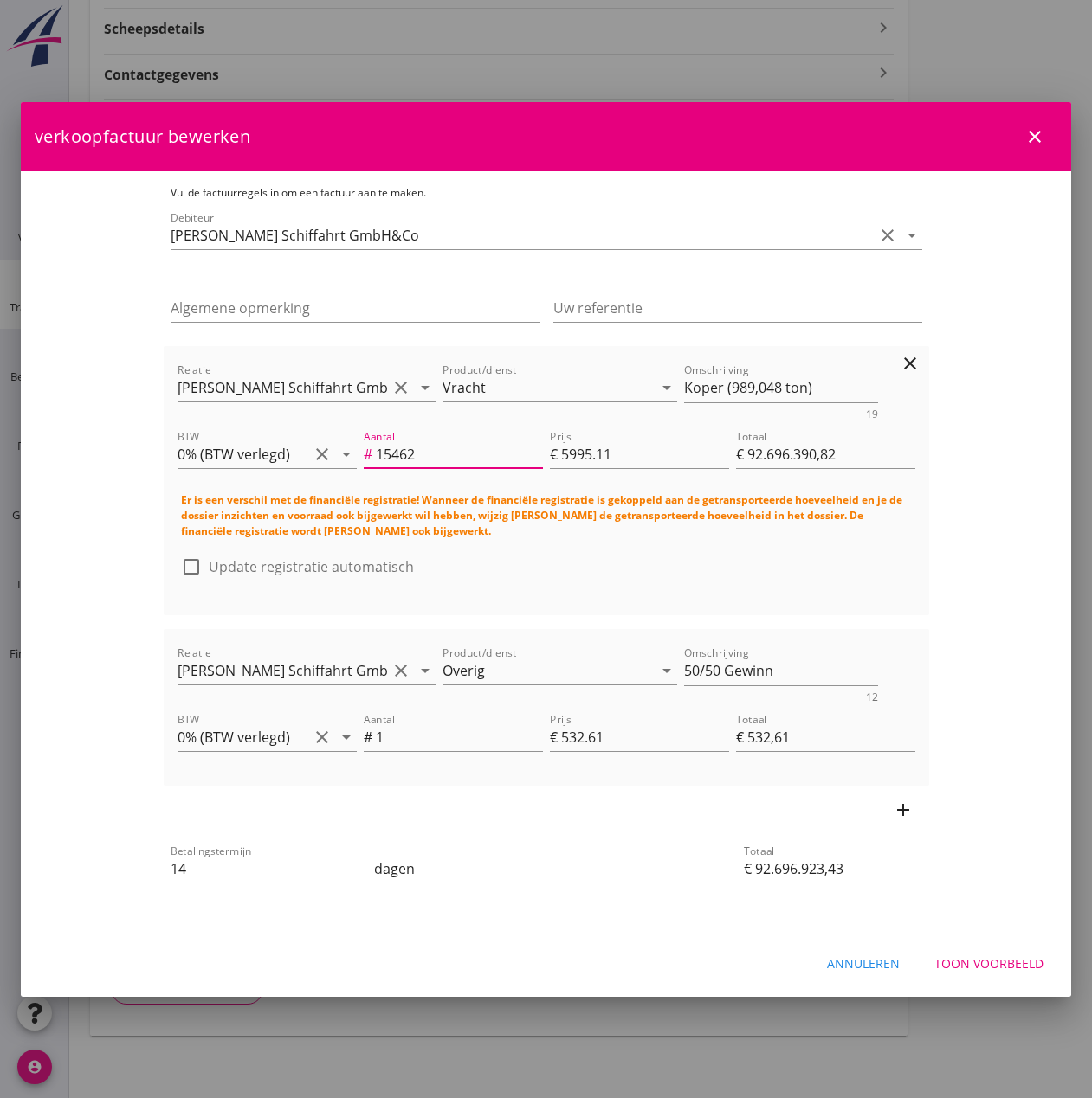
type input "€ 92.699.388,38"
type input "€ 92.699.920,99"
type input "15462"
type input "€ 92.696.390,82"
type input "€ 92.696.923,43"
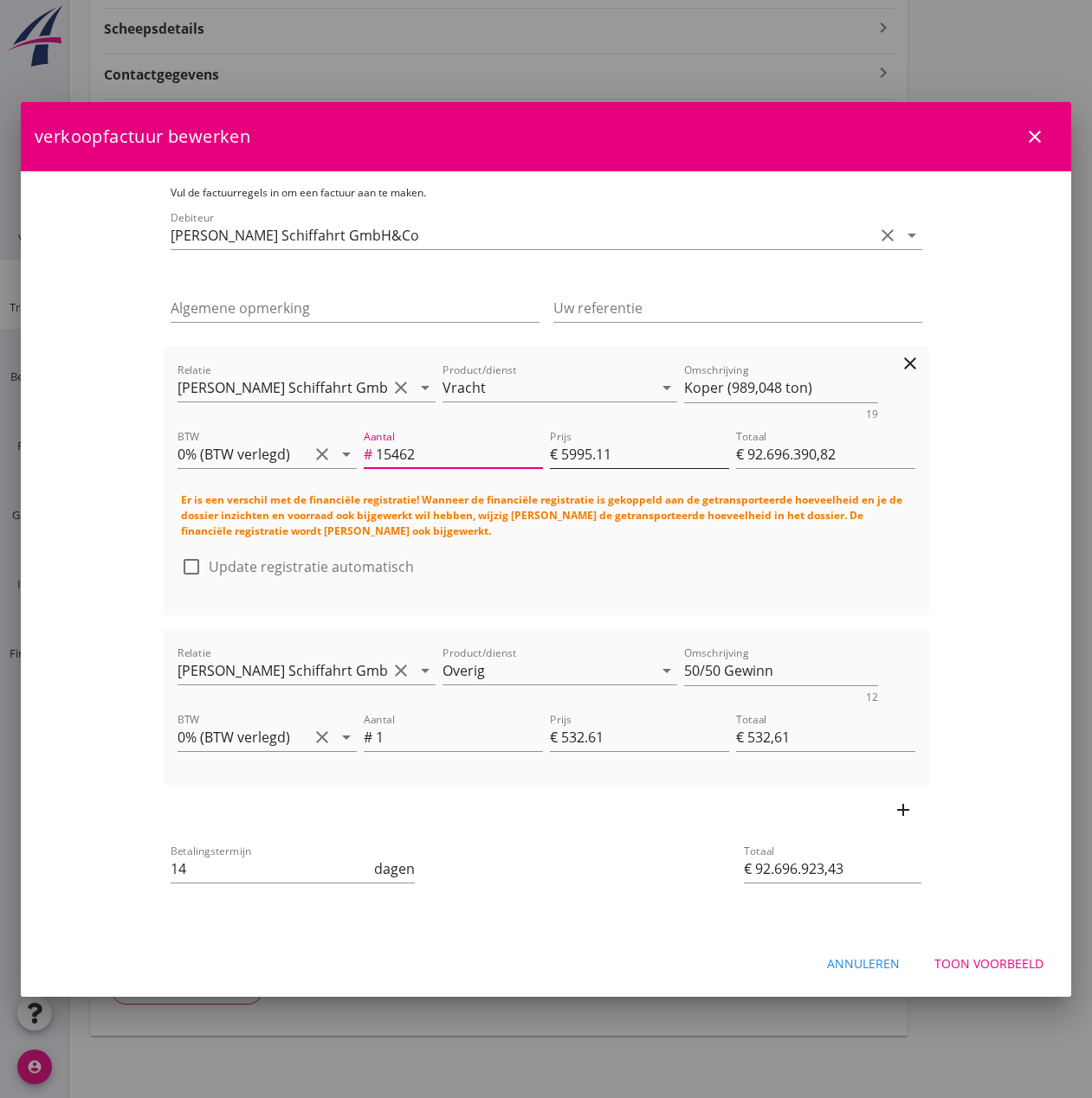
type input "1546"
type input "€ 9.268.440,06"
type input "€ 9.268.972,67"
type input "154"
type input "€ 923.246,94"
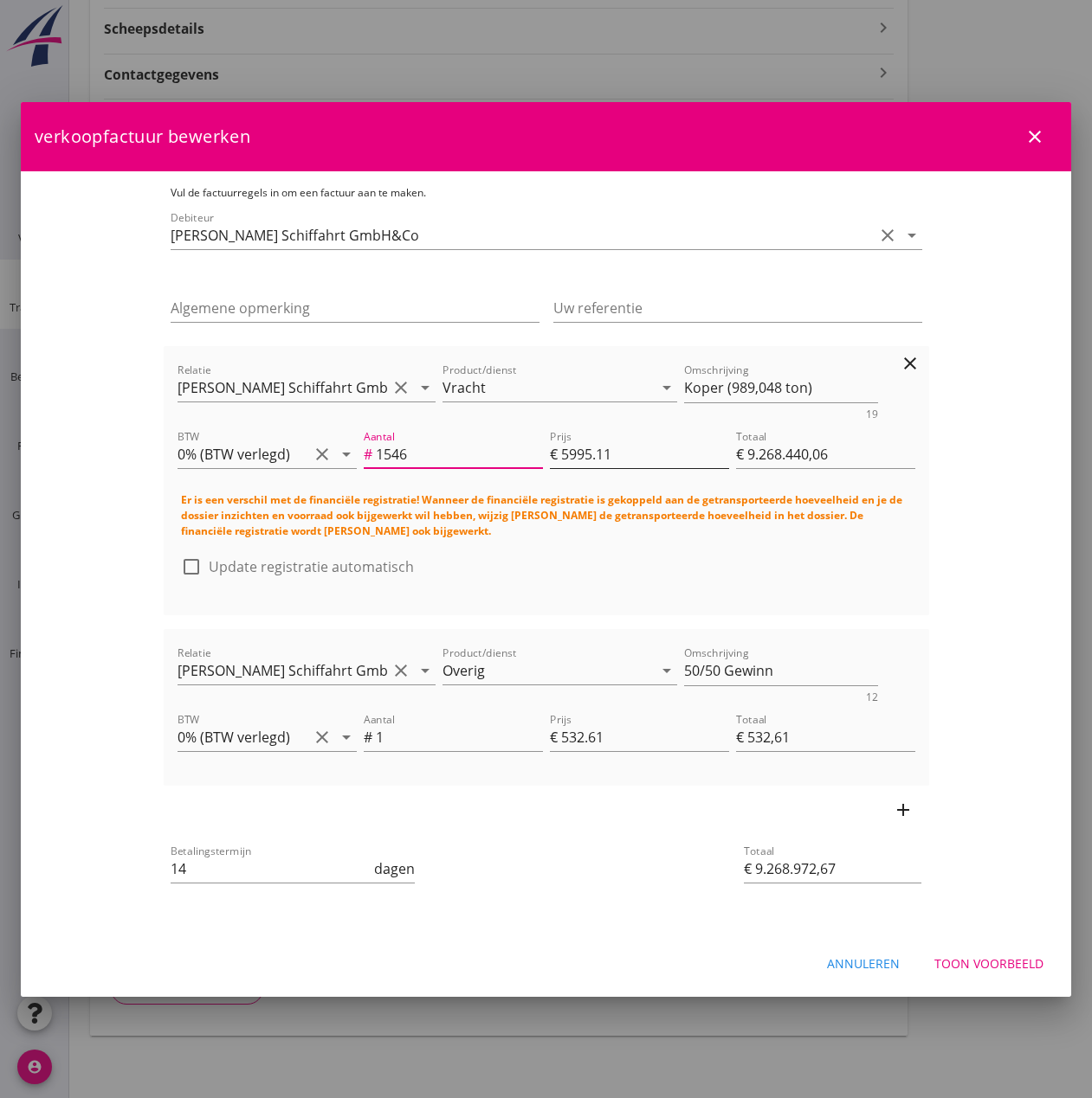
type input "€ 923.779,55"
type input "15"
type input "€ 89.926,65"
type input "€ 90.459,26"
type input "1"
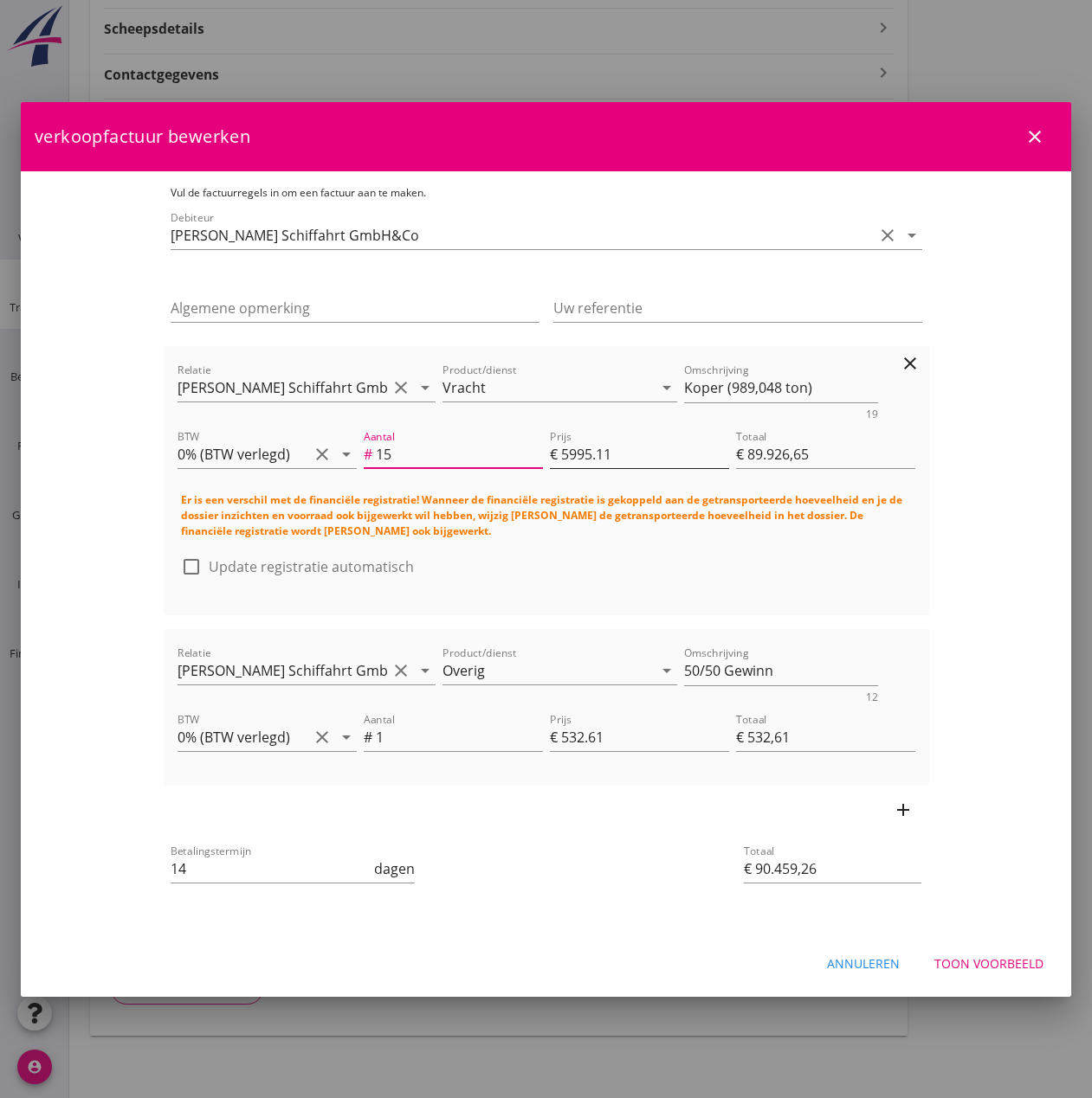
type input "€ 5.995,11"
type input "€ 6.527,72"
drag, startPoint x: 631, startPoint y: 463, endPoint x: 455, endPoint y: 450, distance: 176.5
click at [455, 450] on div "Aantal # 1 Prijs € 5995.11 Totaal € 5.995,11" at bounding box center [639, 455] width 558 height 66
type input "5995.1"
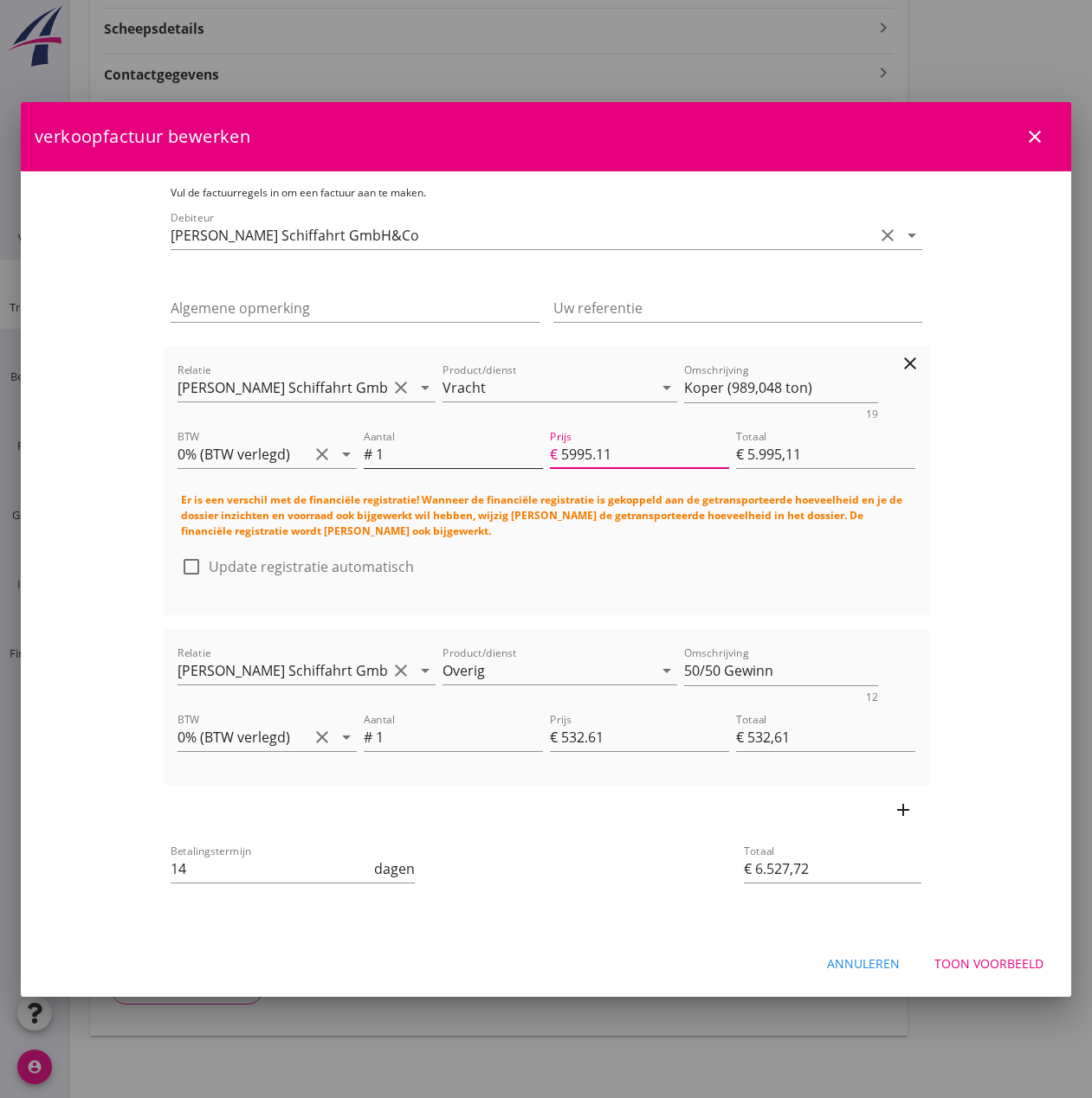
type input "€ 5.995,10"
type input "€ 6.527,71"
type input "€ 0,00"
type input "€ 532,61"
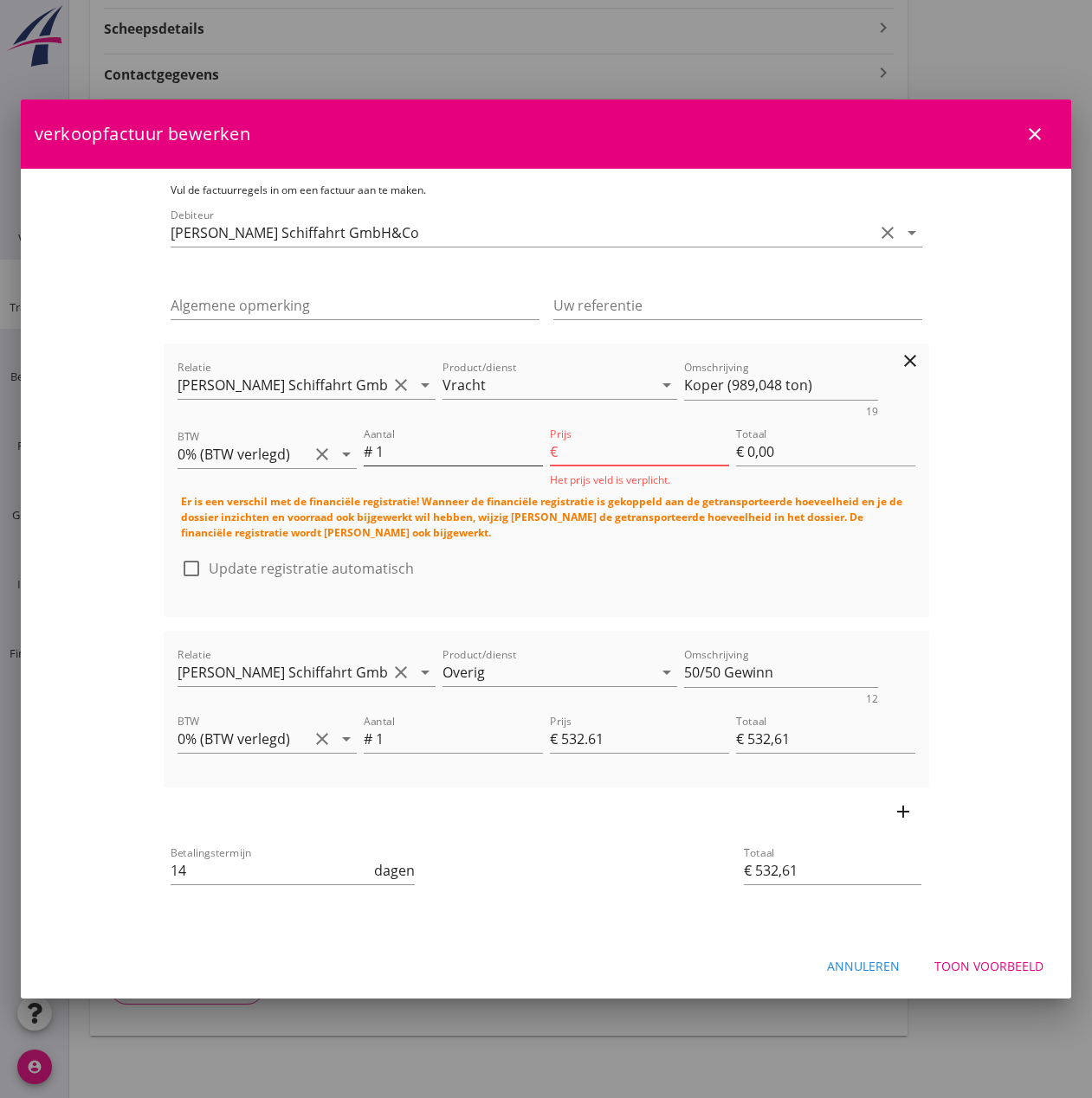
type input "5995"
type input "€ 5.995,00"
type input "€ 6.527,61"
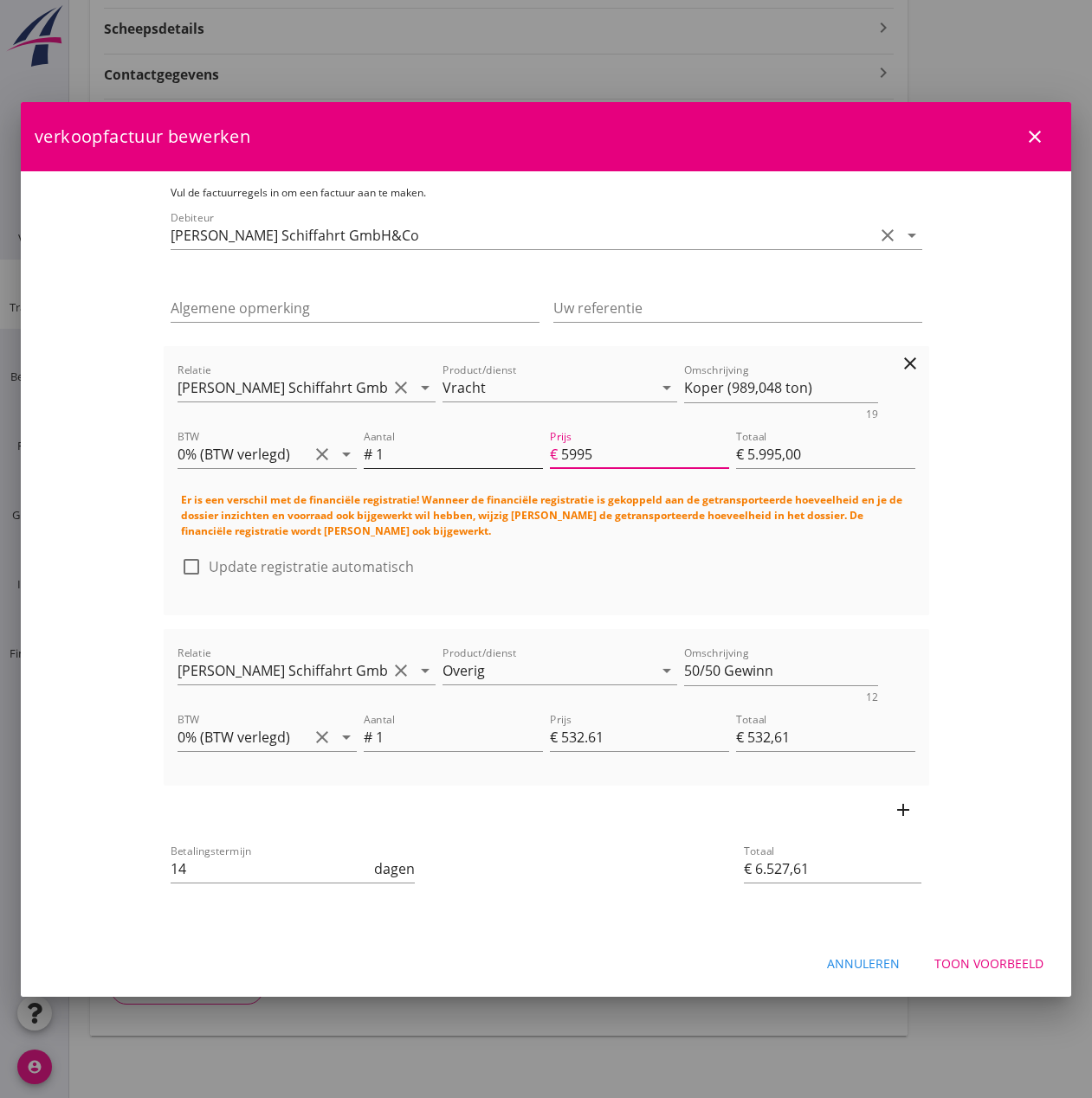
type input "5995.1"
type input "€ 5.995,10"
type input "€ 6.527,71"
type input "5995.11"
type input "€ 5.995,11"
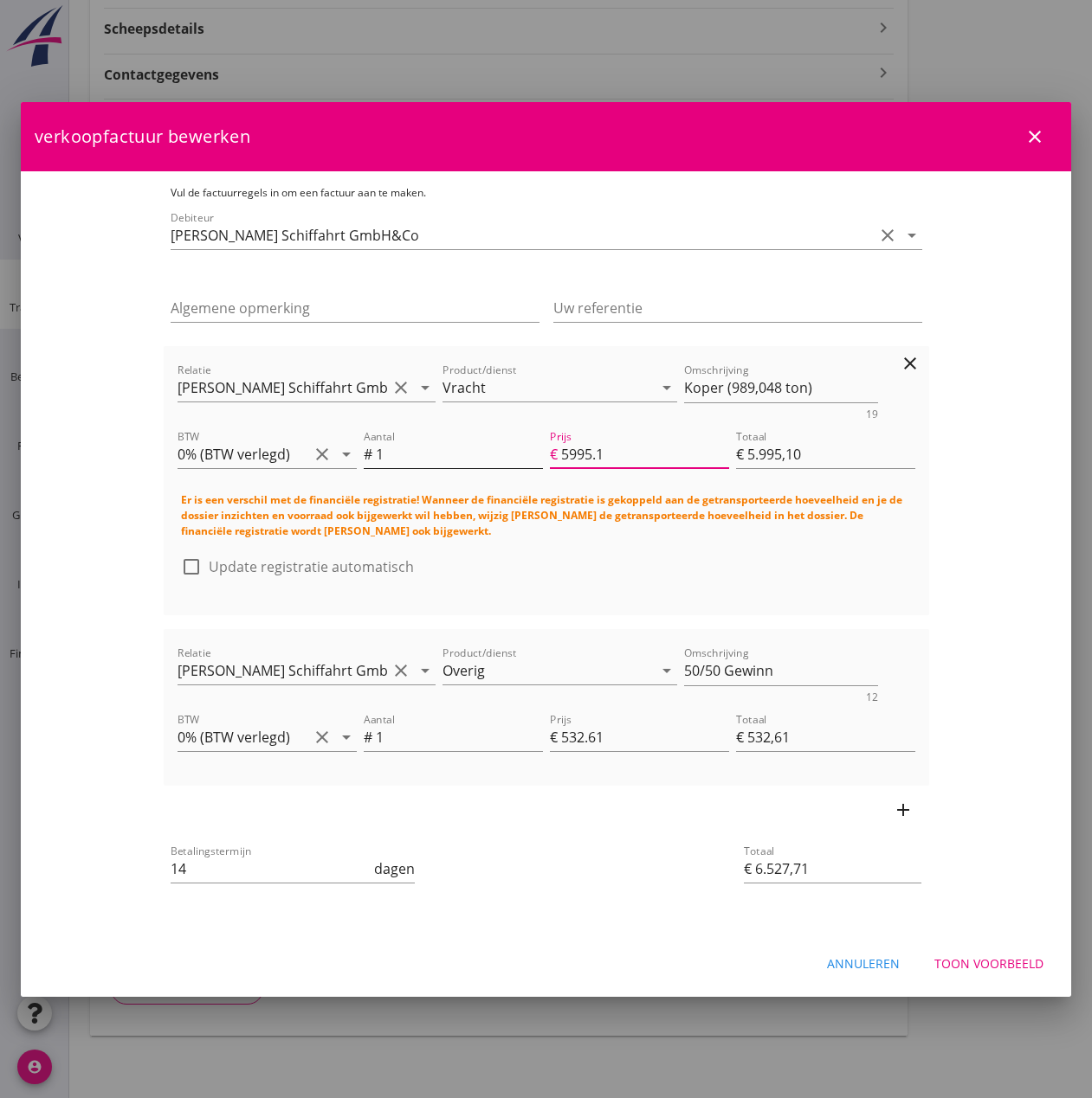
type input "€ 6.527,72"
click at [845, 393] on textarea "Koper (989,048 ton)" at bounding box center [781, 388] width 194 height 29
type textarea "Koper (989,048 ton) + 50/50 Gewinn"
click at [920, 637] on icon "clear" at bounding box center [910, 647] width 20 height 20
type input "€ 5.995,11"
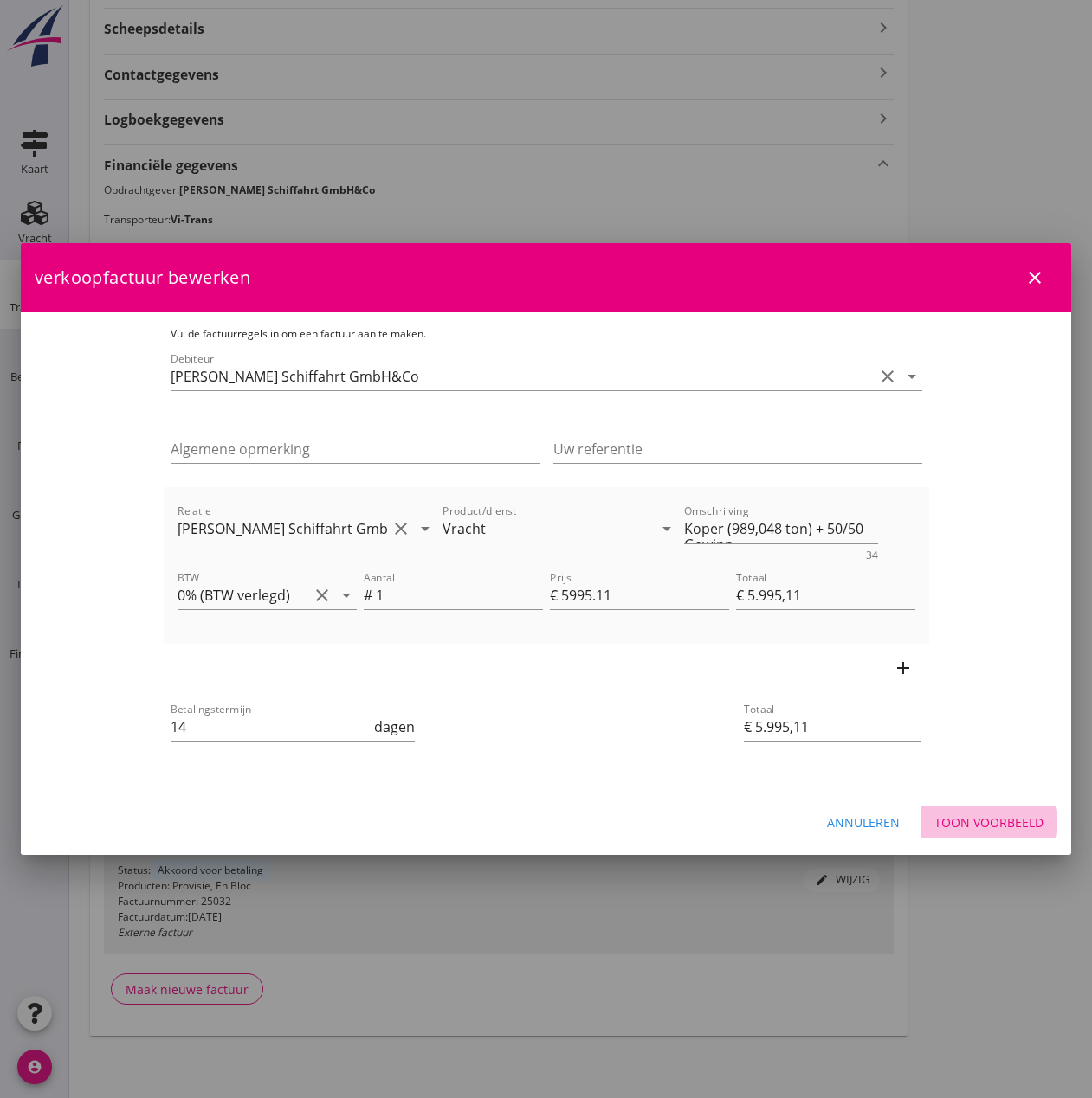
click at [977, 827] on div "Toon voorbeeld" at bounding box center [988, 822] width 109 height 19
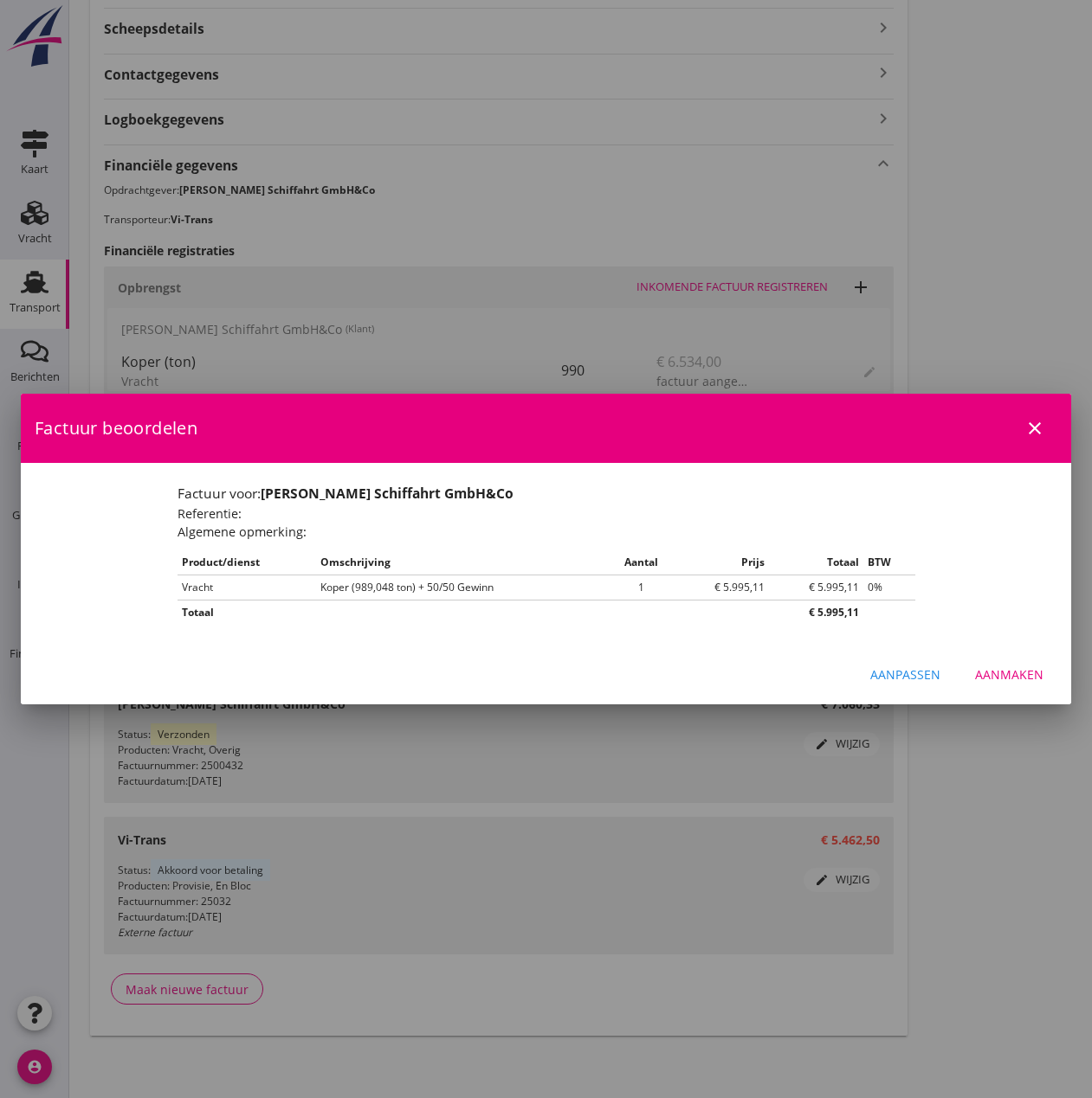
click at [1007, 678] on div "Aanmaken" at bounding box center [1009, 674] width 68 height 19
click at [999, 670] on div "Aanmaken" at bounding box center [1009, 674] width 68 height 19
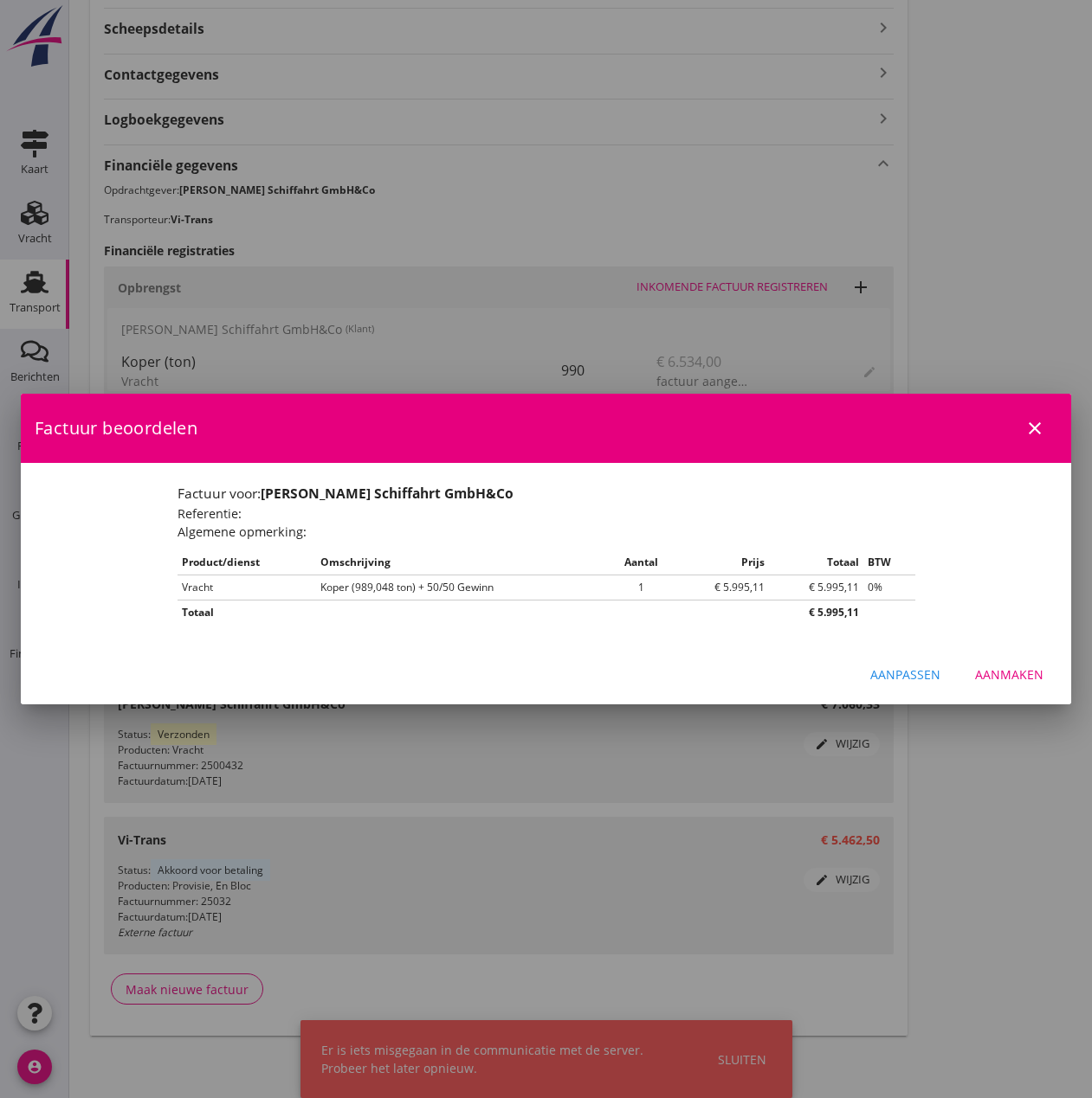
click at [739, 1053] on div at bounding box center [546, 549] width 1092 height 1098
